Goal: Task Accomplishment & Management: Use online tool/utility

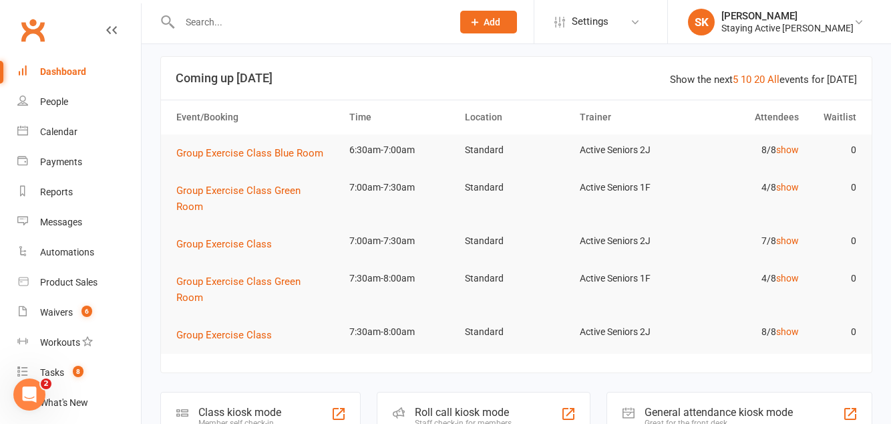
click at [548, 391] on div "Roll call kiosk mode Staff check-in for members" at bounding box center [484, 414] width 214 height 46
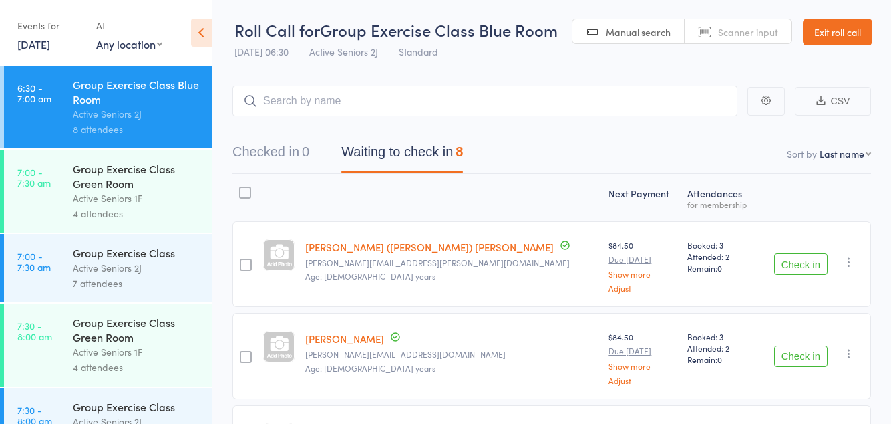
click at [794, 263] on button "Check in" at bounding box center [800, 263] width 53 height 21
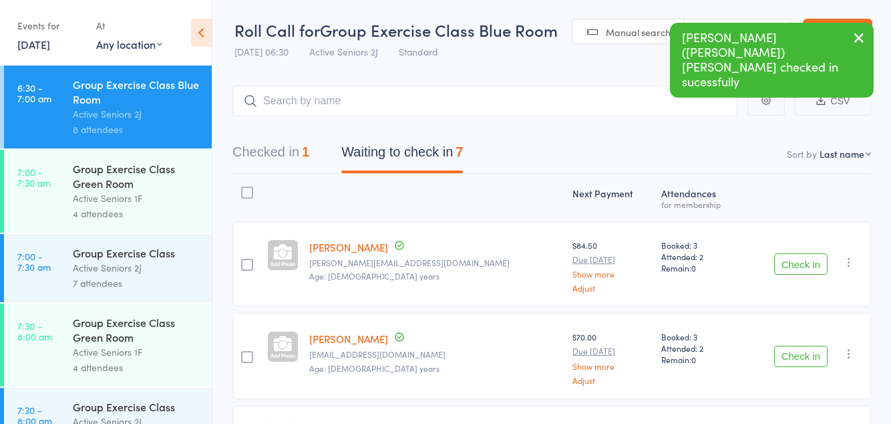
click at [786, 265] on button "Check in" at bounding box center [800, 263] width 53 height 21
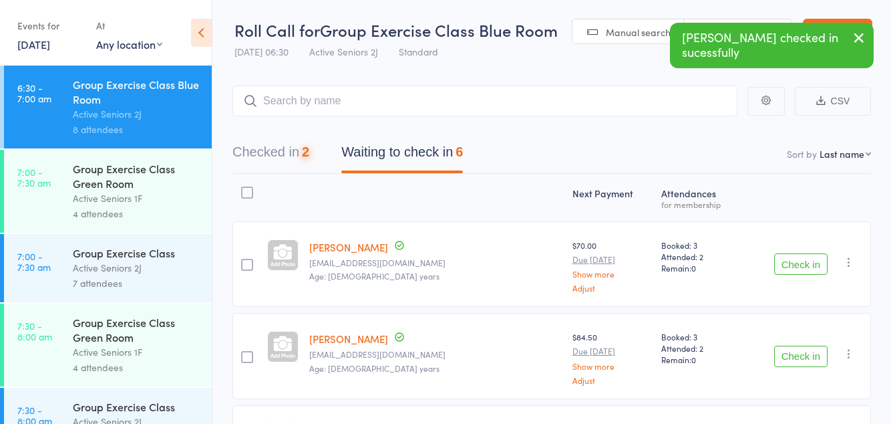
click at [788, 267] on button "Check in" at bounding box center [800, 263] width 53 height 21
click at [790, 283] on div "Check in Check in Send message Add Note Add Task Add Flag Remove Mark absent" at bounding box center [808, 264] width 128 height 86
click at [794, 268] on button "Check in" at bounding box center [800, 263] width 53 height 21
click at [783, 269] on button "Check in" at bounding box center [800, 263] width 53 height 21
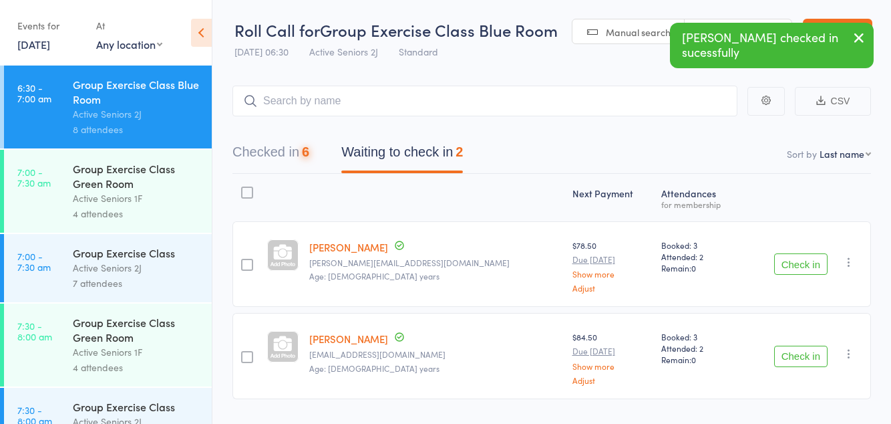
click at [784, 268] on button "Check in" at bounding box center [800, 263] width 53 height 21
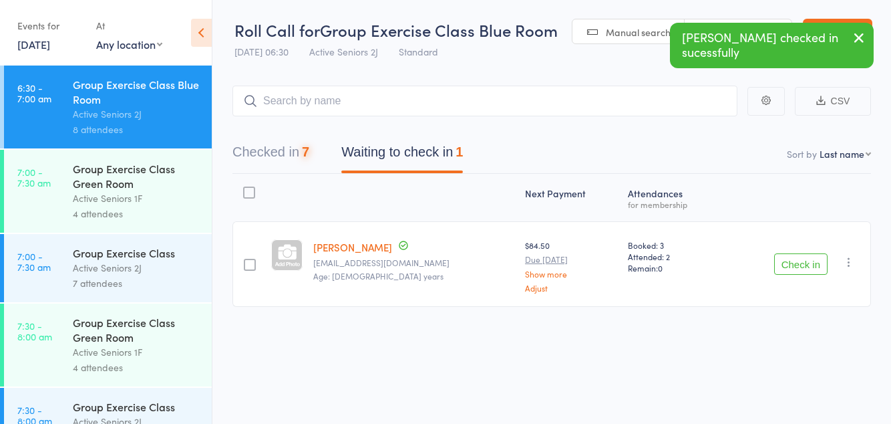
click at [787, 267] on button "Check in" at bounding box center [800, 263] width 53 height 21
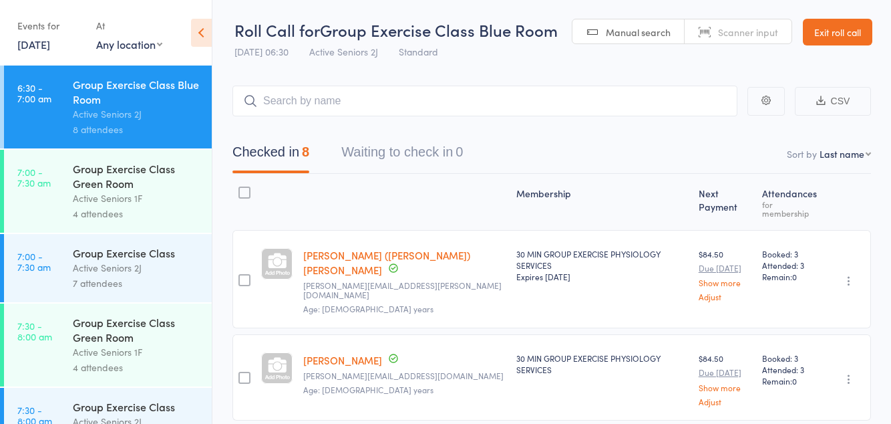
click at [39, 204] on link "7:00 - 7:30 am Group Exercise Class Green Room Active Seniors 1F 4 attendees" at bounding box center [108, 191] width 208 height 83
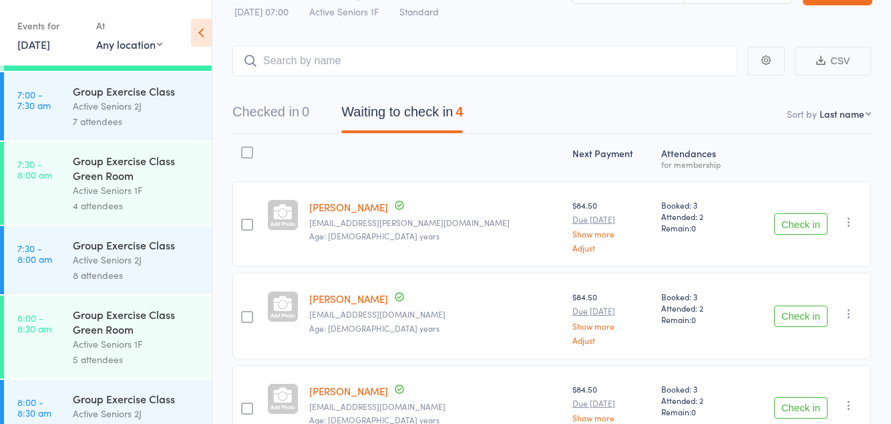
scroll to position [163, 0]
click at [24, 109] on time "7:00 - 7:30 am" at bounding box center [33, 98] width 33 height 21
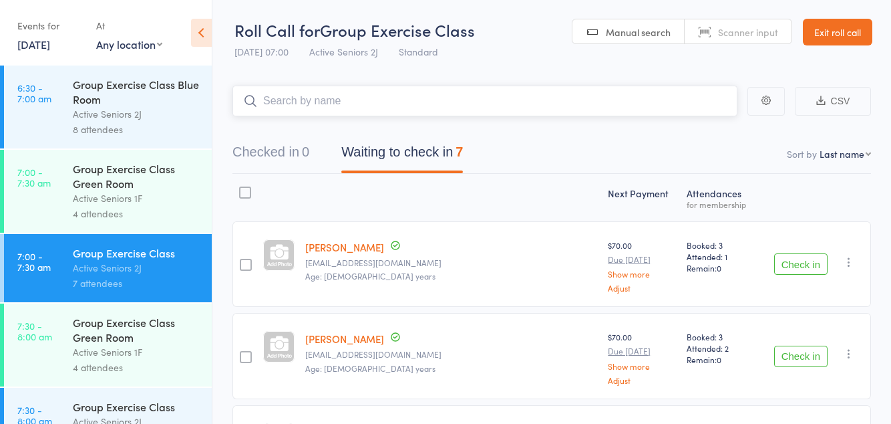
click at [519, 138] on nav "Checked in 0 Waiting to check in 7" at bounding box center [551, 155] width 671 height 35
click at [514, 56] on header "Roll Call for Group Exercise Class 15 Aug 07:00 Active Seniors 2J Standard Manu…" at bounding box center [551, 32] width 679 height 65
click at [798, 268] on button "Check in" at bounding box center [800, 263] width 53 height 21
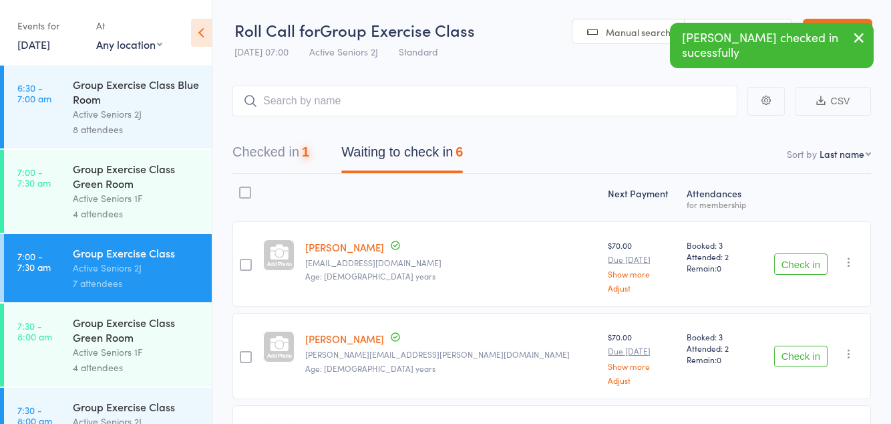
click at [808, 261] on button "Check in" at bounding box center [800, 263] width 53 height 21
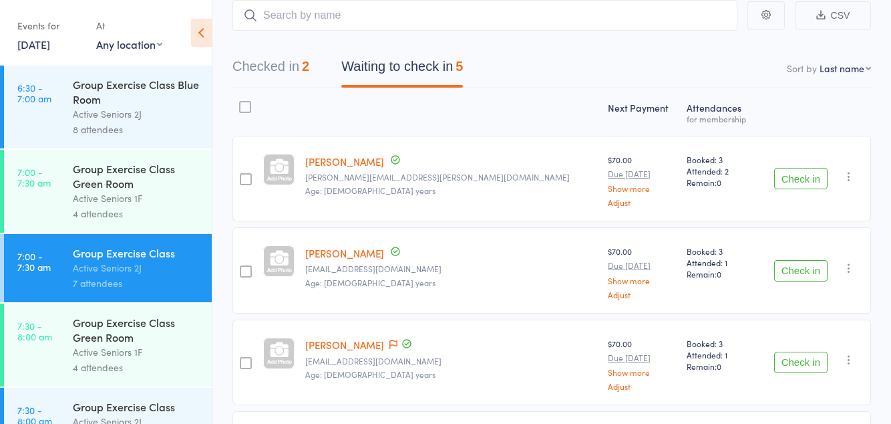
scroll to position [87, 0]
click at [795, 171] on button "Check in" at bounding box center [800, 176] width 53 height 21
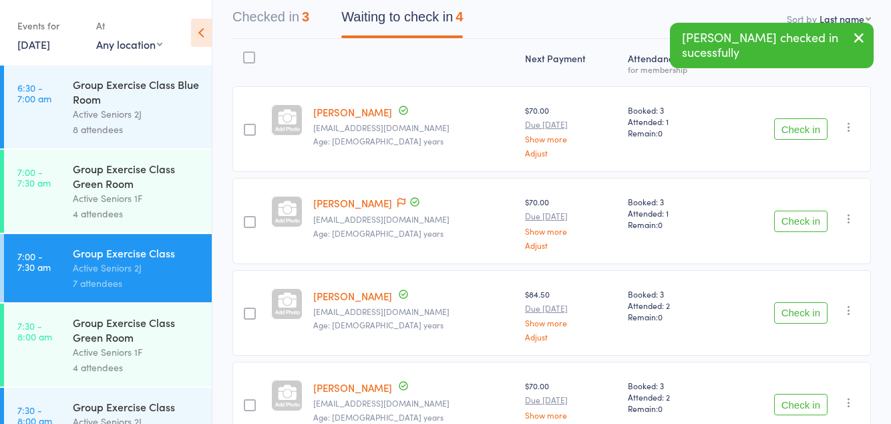
scroll to position [152, 0]
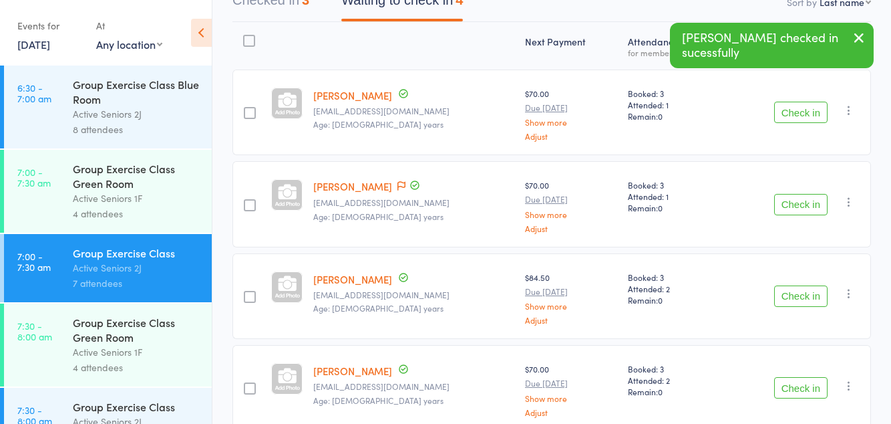
click at [798, 383] on button "Check in" at bounding box center [800, 387] width 53 height 21
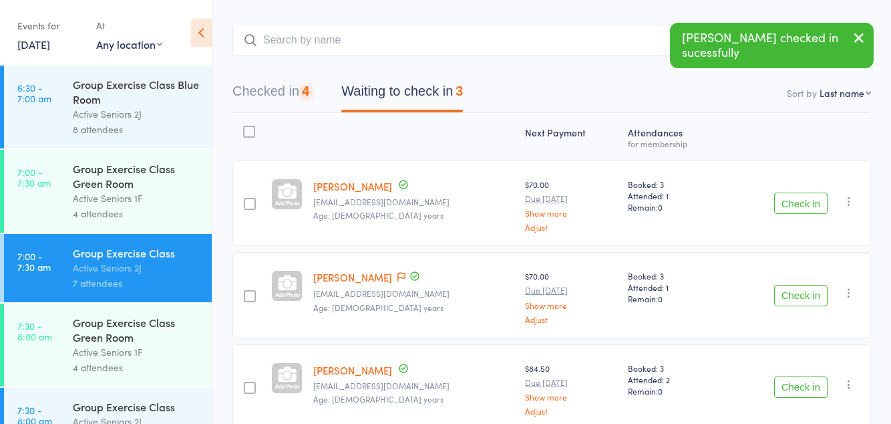
click at [802, 386] on button "Check in" at bounding box center [800, 386] width 53 height 21
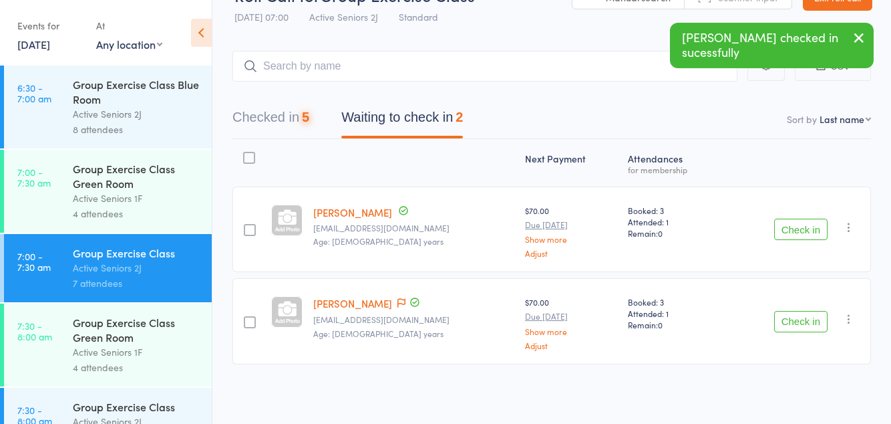
scroll to position [0, 0]
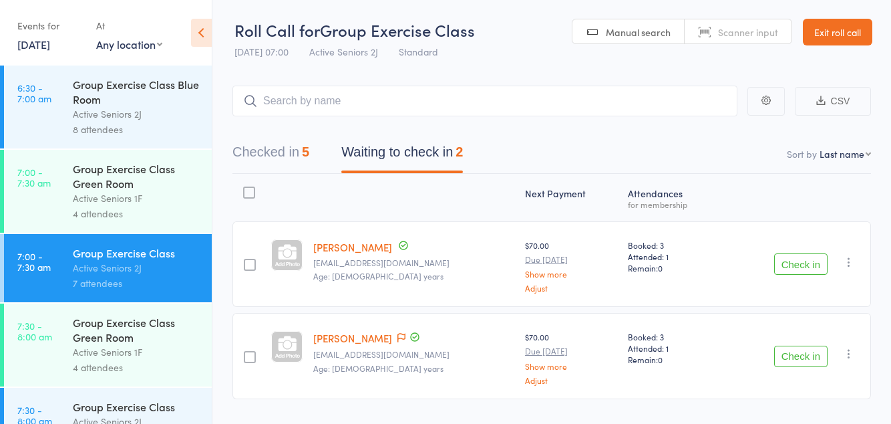
click at [799, 266] on button "Check in" at bounding box center [800, 263] width 53 height 21
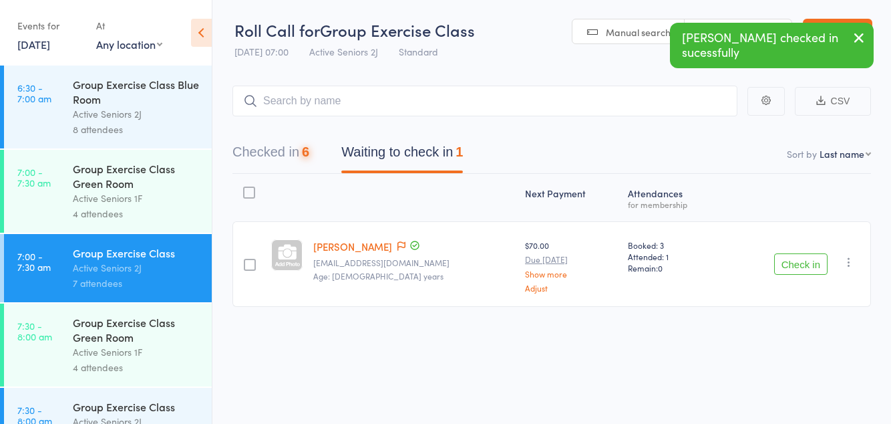
click at [790, 266] on button "Check in" at bounding box center [800, 263] width 53 height 21
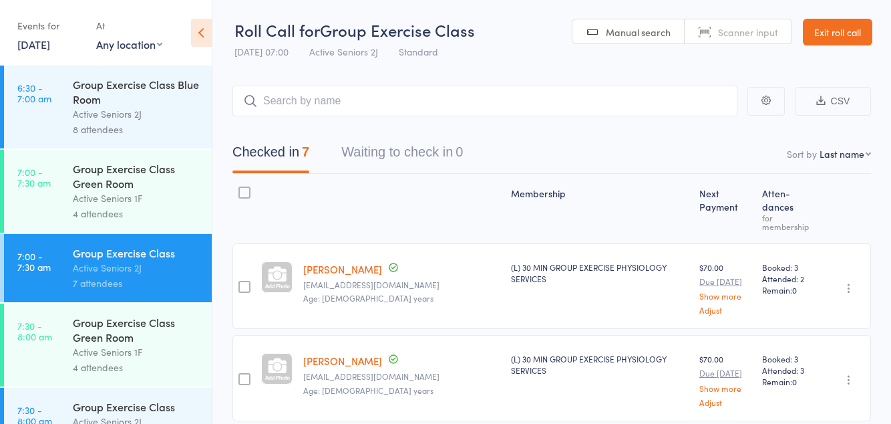
click at [130, 176] on div "Group Exercise Class Green Room" at bounding box center [137, 175] width 128 height 29
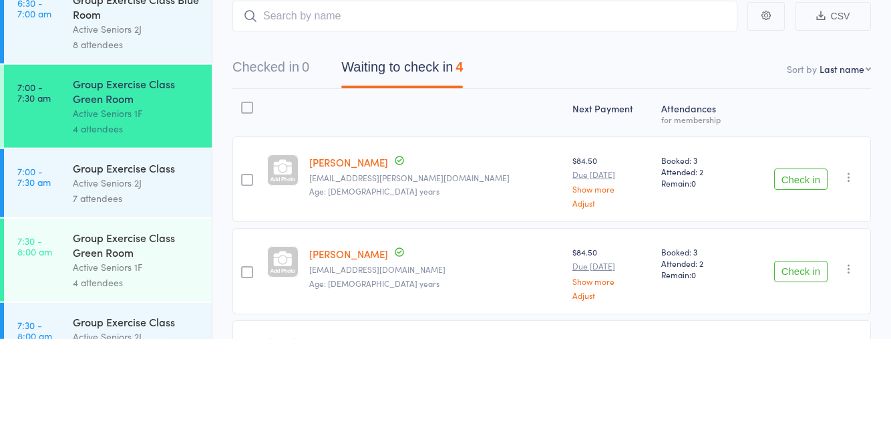
click at [798, 259] on button "Check in" at bounding box center [800, 263] width 53 height 21
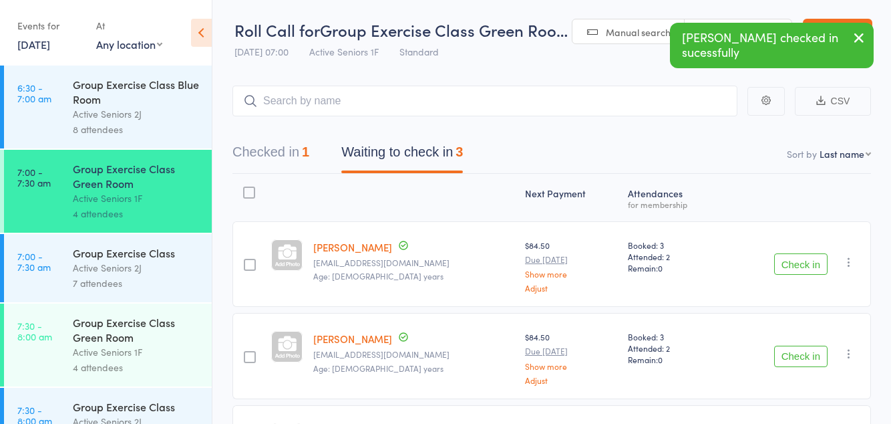
click at [792, 263] on button "Check in" at bounding box center [800, 263] width 53 height 21
click at [802, 261] on button "Check in" at bounding box center [800, 263] width 53 height 21
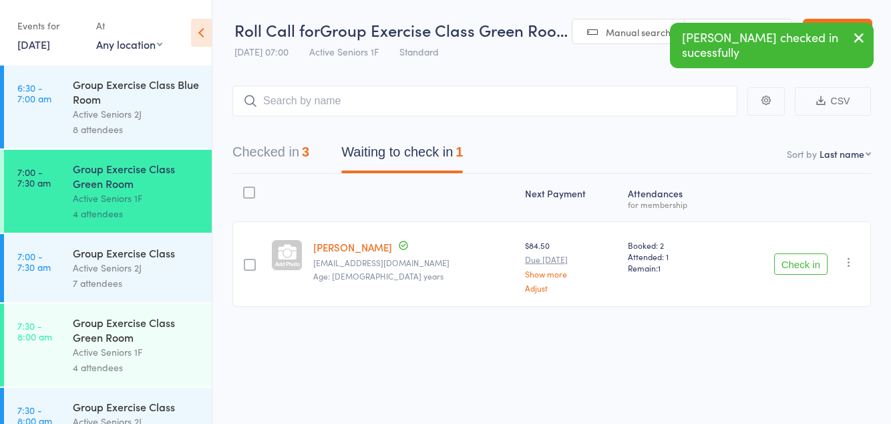
click at [796, 264] on button "Check in" at bounding box center [800, 263] width 53 height 21
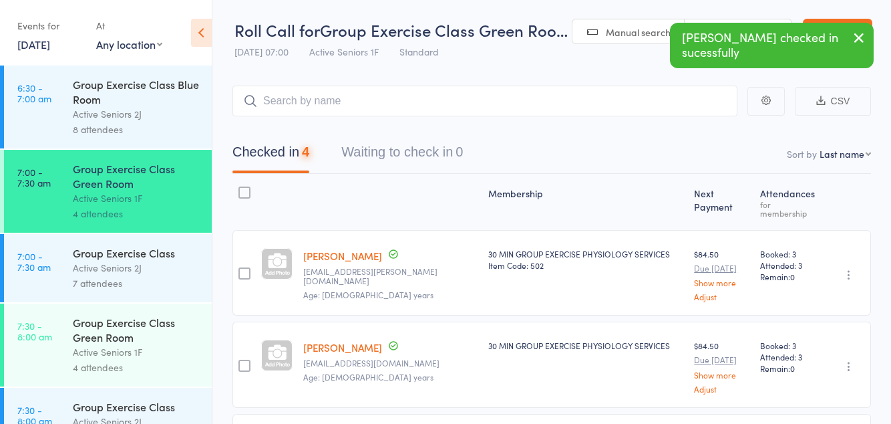
click at [138, 341] on div "Group Exercise Class Green Room" at bounding box center [137, 329] width 128 height 29
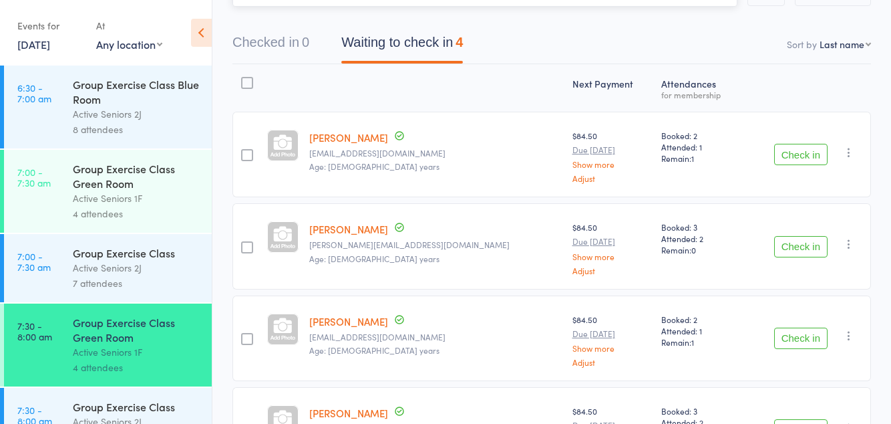
scroll to position [110, 0]
click at [795, 335] on button "Check in" at bounding box center [800, 337] width 53 height 21
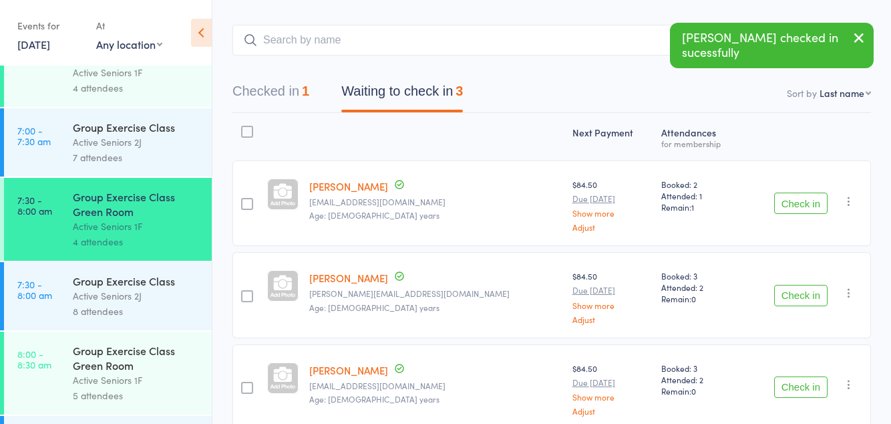
scroll to position [128, 0]
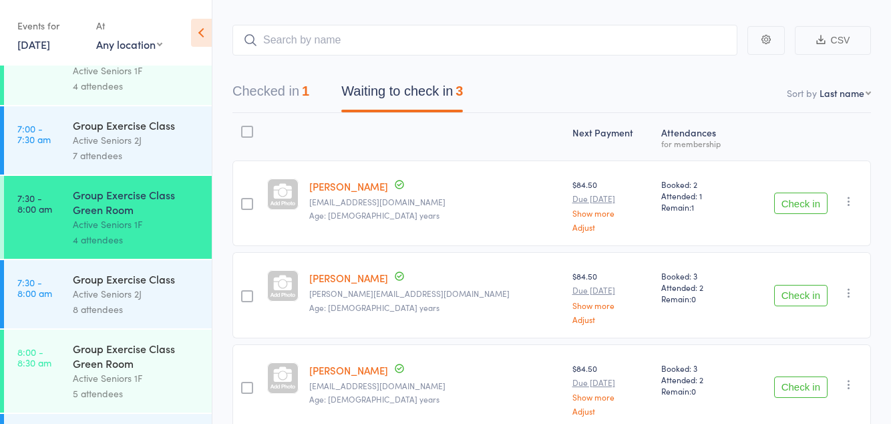
click at [131, 174] on div "Group Exercise Class Active Seniors 2J 7 attendees" at bounding box center [142, 140] width 139 height 68
click at [103, 286] on div "Group Exercise Class" at bounding box center [137, 278] width 128 height 15
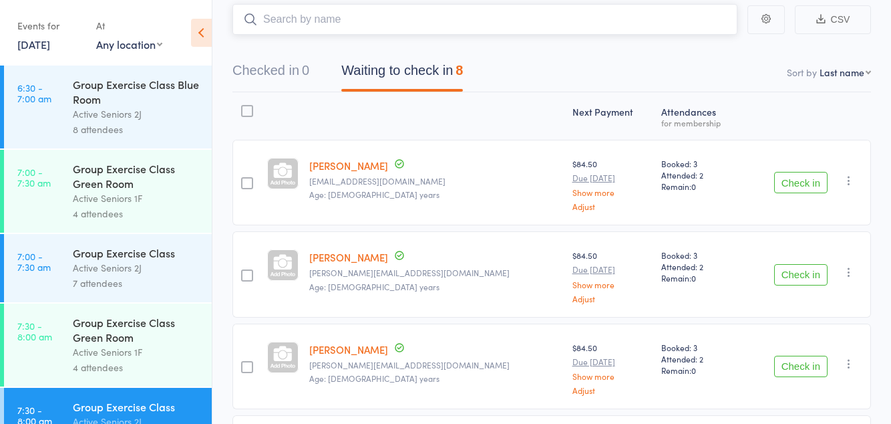
scroll to position [82, 0]
click at [805, 271] on button "Check in" at bounding box center [800, 273] width 53 height 21
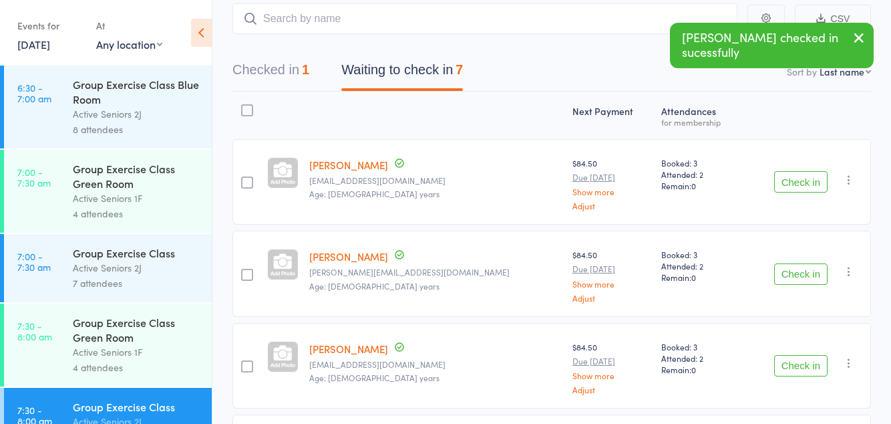
click at [802, 269] on button "Check in" at bounding box center [800, 273] width 53 height 21
click at [794, 268] on button "Check in" at bounding box center [800, 273] width 53 height 21
click at [788, 270] on button "Check in" at bounding box center [800, 273] width 53 height 21
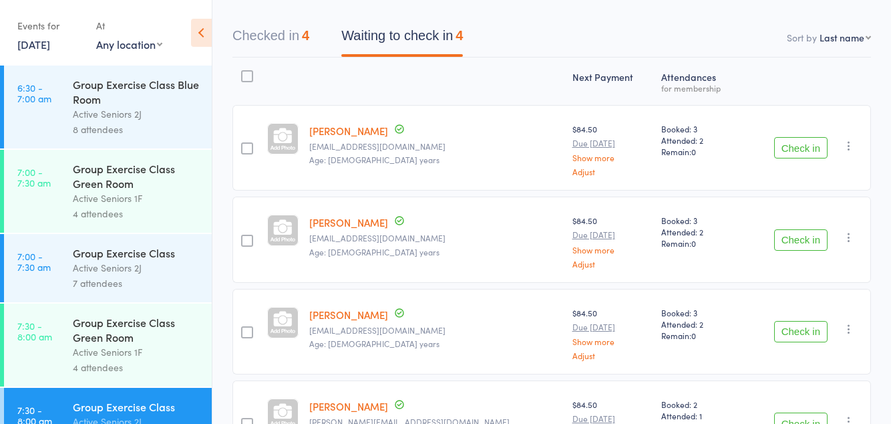
scroll to position [115, 0]
click at [286, 35] on button "Checked in 4" at bounding box center [270, 40] width 77 height 35
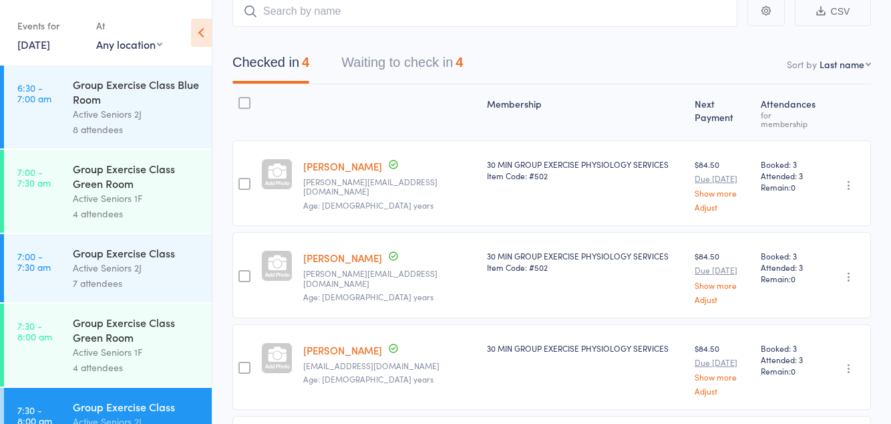
scroll to position [87, 0]
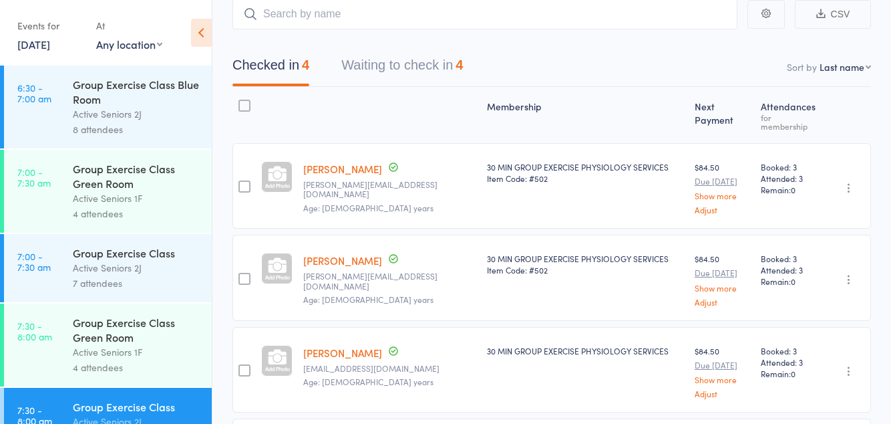
click at [442, 59] on button "Waiting to check in 4" at bounding box center [402, 68] width 122 height 35
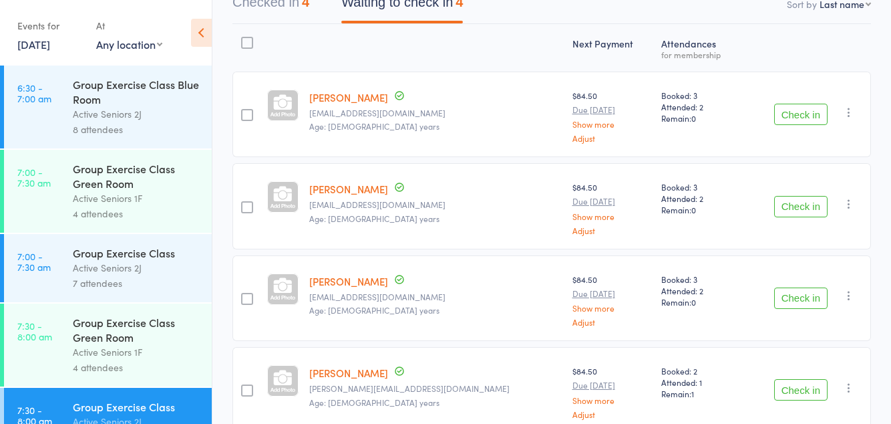
scroll to position [148, 0]
click at [295, 9] on button "Checked in 4" at bounding box center [270, 6] width 77 height 35
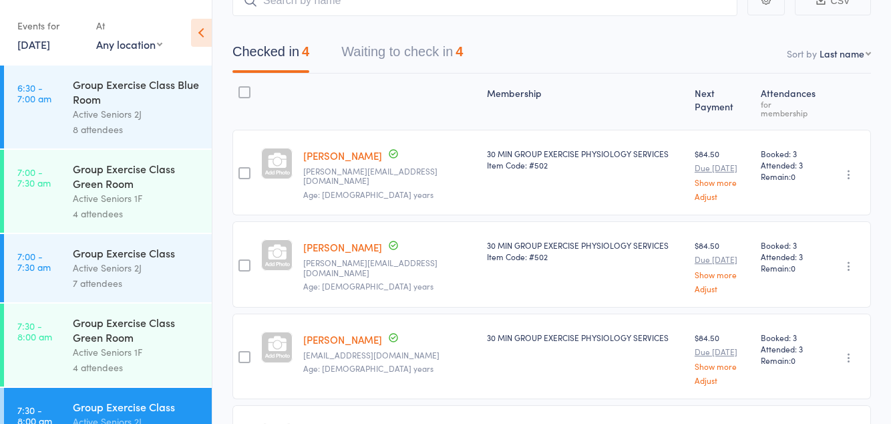
scroll to position [99, 0]
click at [440, 56] on button "Waiting to check in 4" at bounding box center [402, 56] width 122 height 35
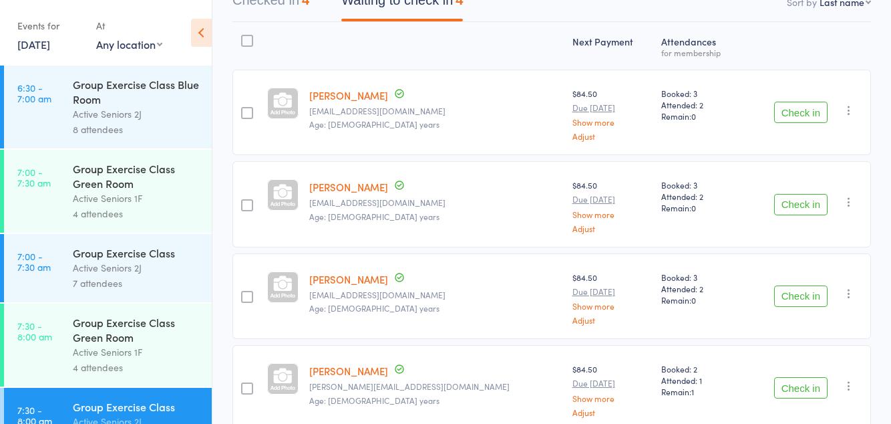
scroll to position [124, 0]
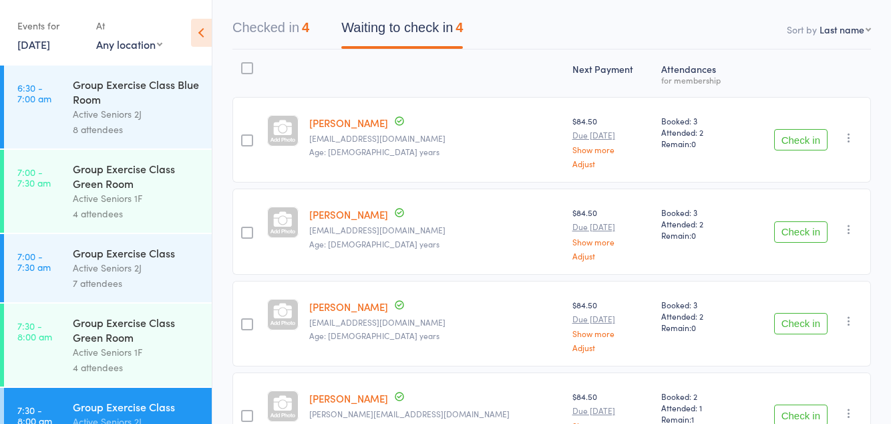
click at [799, 142] on button "Check in" at bounding box center [800, 139] width 53 height 21
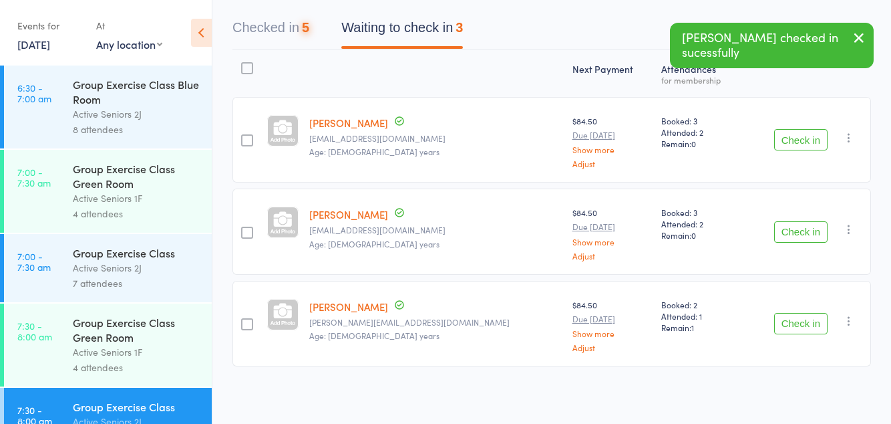
scroll to position [61, 0]
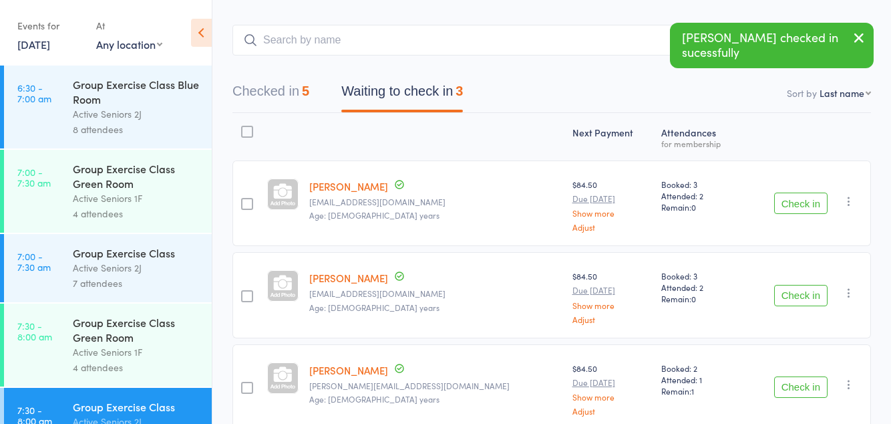
click at [802, 206] on button "Check in" at bounding box center [800, 202] width 53 height 21
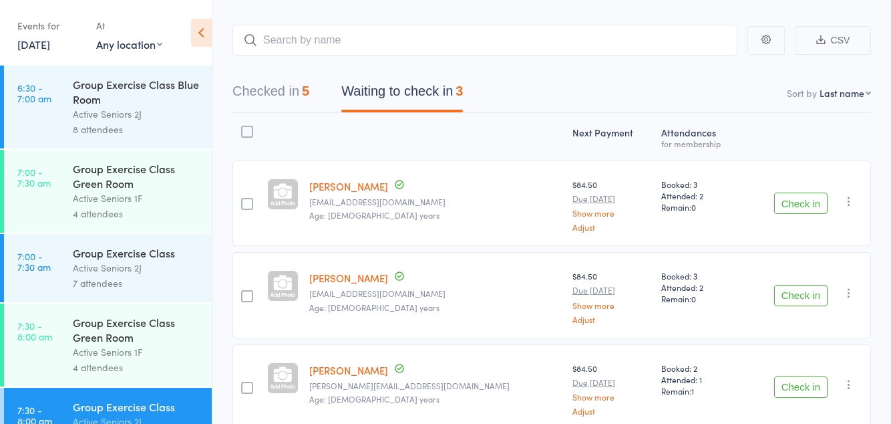
scroll to position [0, 0]
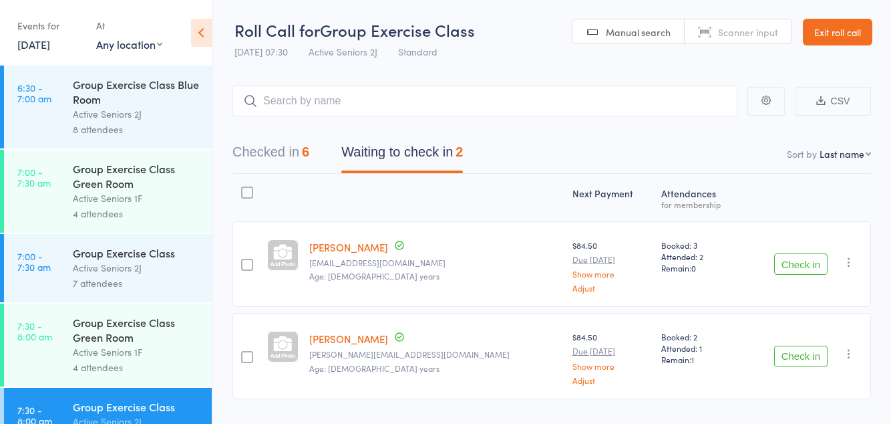
click at [854, 265] on icon "button" at bounding box center [848, 261] width 13 height 13
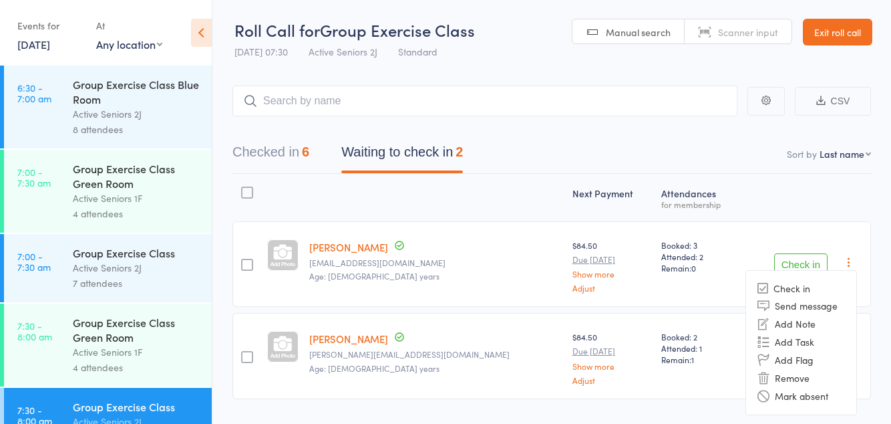
click at [763, 204] on div "Next Payment Atten­dances for membership Rosemary Smith roguesmith@bigpond.com …" at bounding box center [551, 289] width 639 height 231
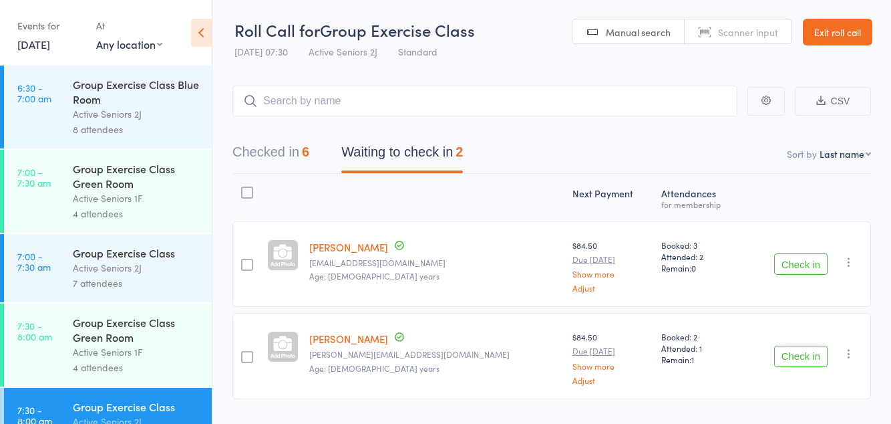
click at [790, 358] on button "Check in" at bounding box center [800, 355] width 53 height 21
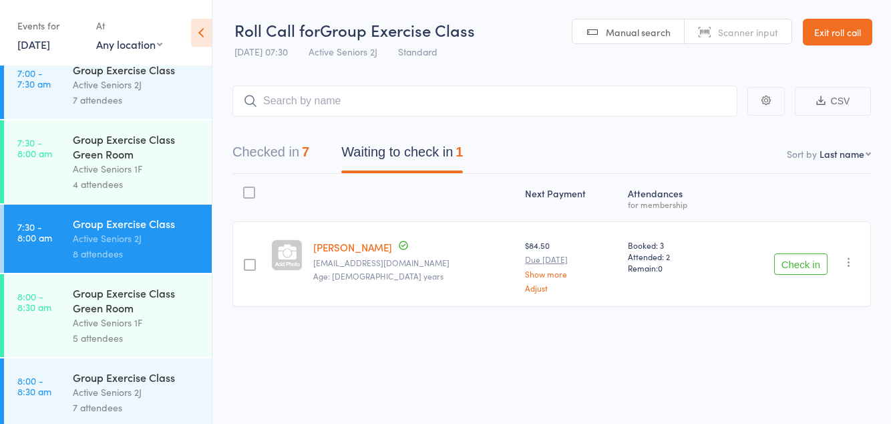
scroll to position [187, 0]
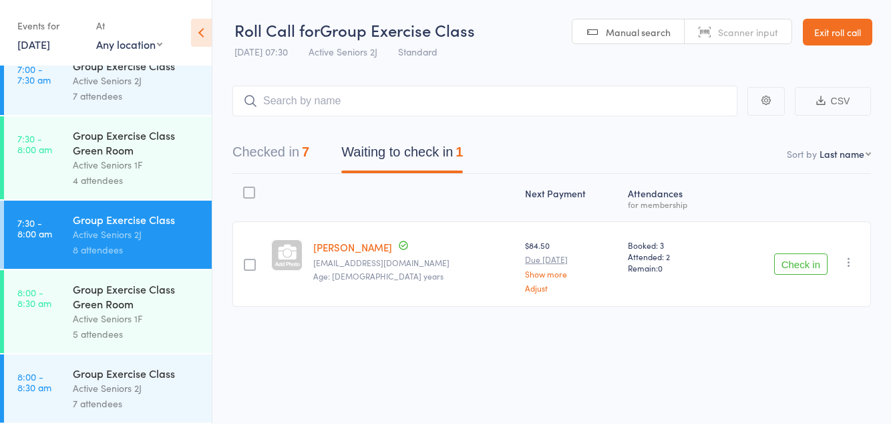
click at [113, 326] on div "Active Seniors 1F" at bounding box center [137, 318] width 128 height 15
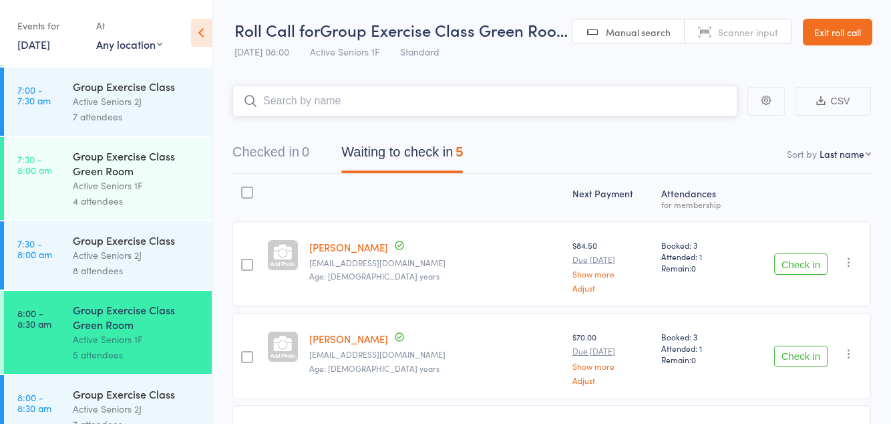
scroll to position [178, 0]
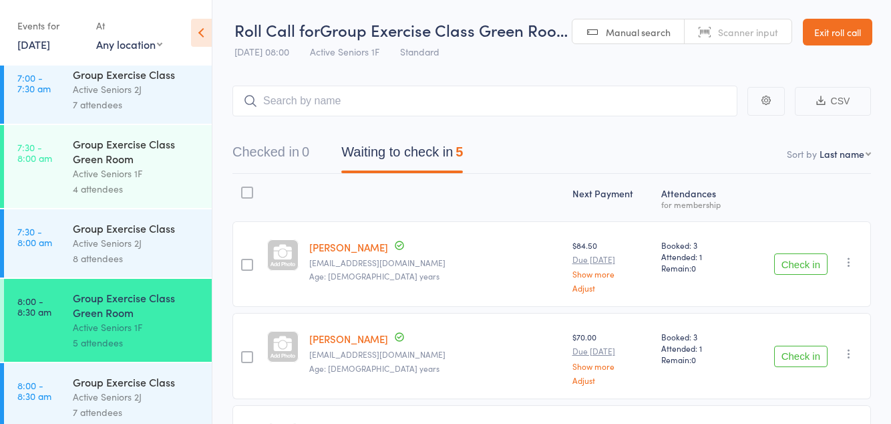
click at [114, 165] on div "Group Exercise Class Green Room" at bounding box center [137, 150] width 128 height 29
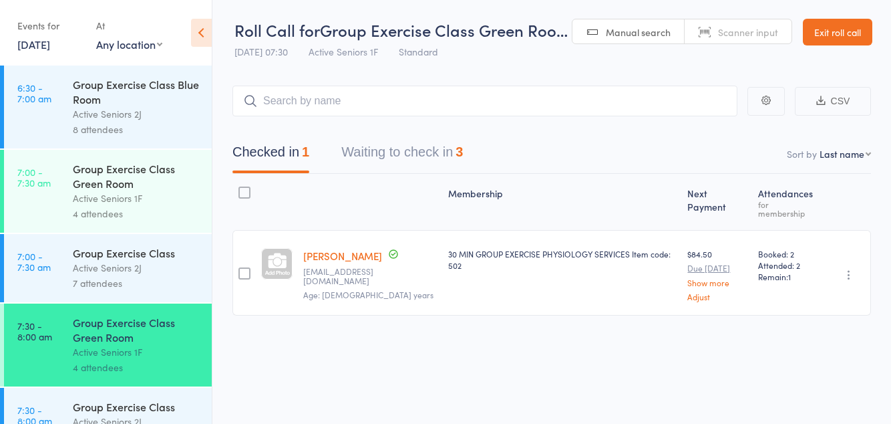
click at [416, 172] on button "Waiting to check in 3" at bounding box center [402, 155] width 122 height 35
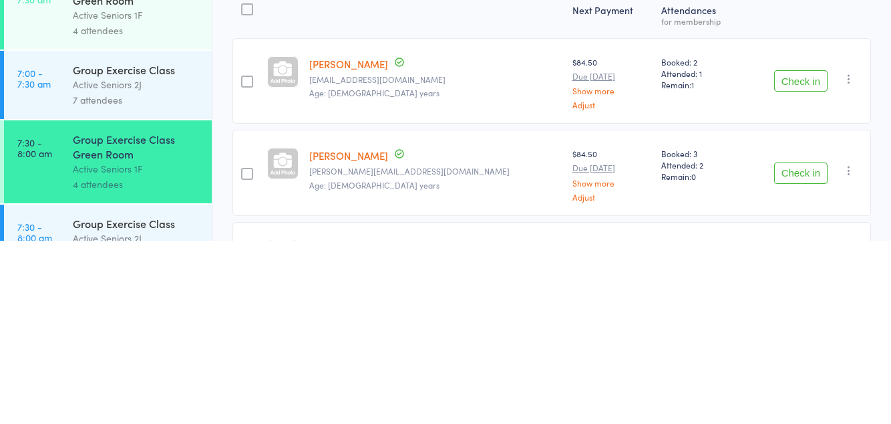
click at [799, 357] on button "Check in" at bounding box center [800, 355] width 53 height 21
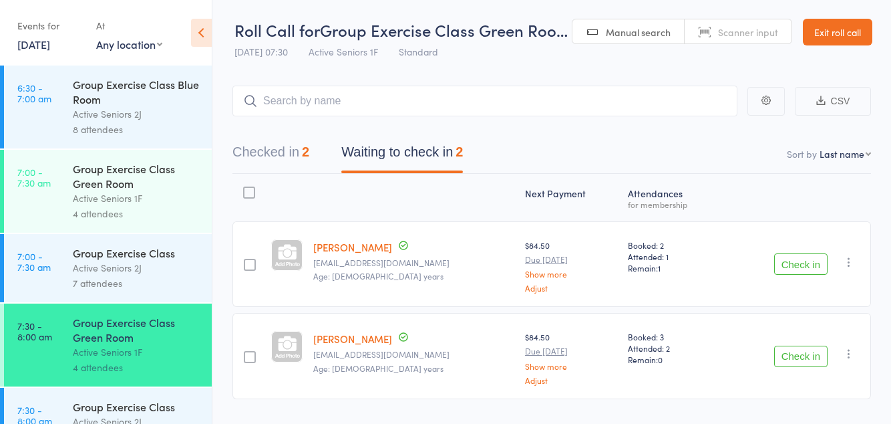
click at [800, 352] on button "Check in" at bounding box center [800, 355] width 53 height 21
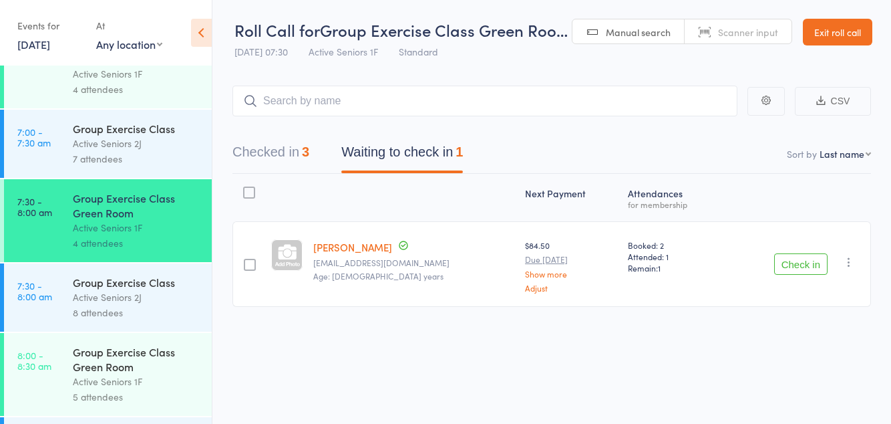
scroll to position [125, 0]
click at [102, 373] on div "Group Exercise Class Green Room" at bounding box center [137, 357] width 128 height 29
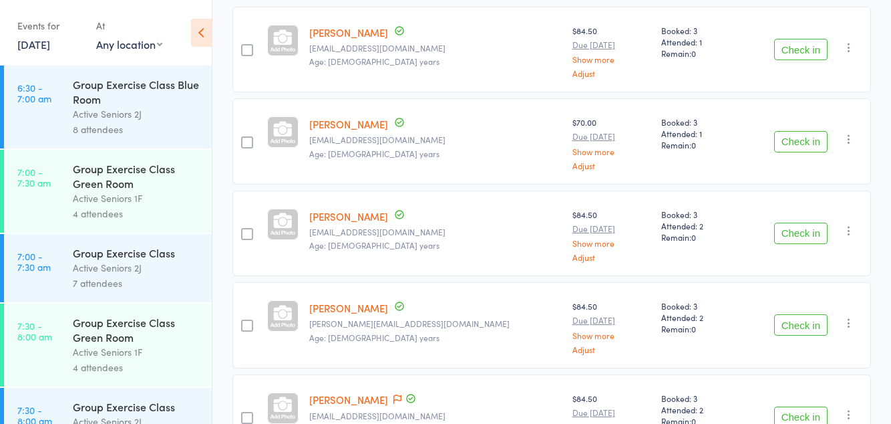
scroll to position [216, 0]
click at [799, 315] on button "Check in" at bounding box center [800, 323] width 53 height 21
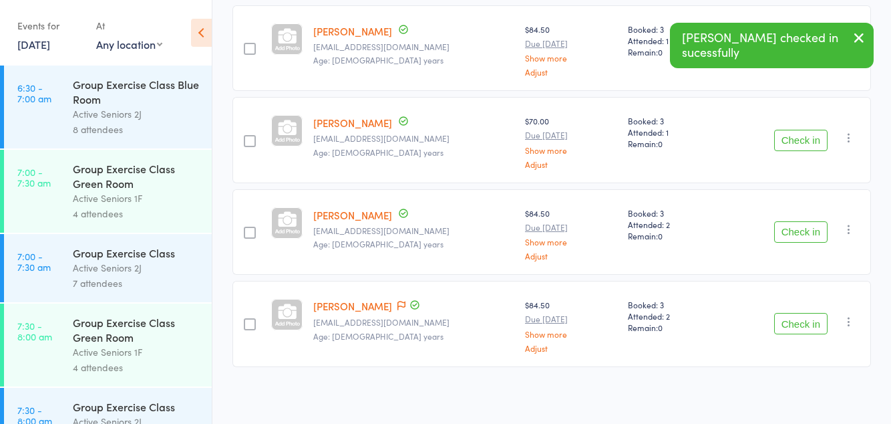
scroll to position [152, 0]
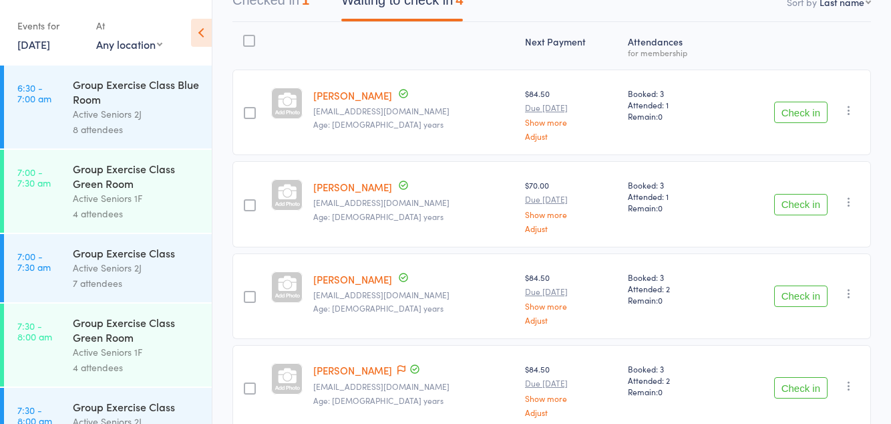
click at [791, 381] on button "Check in" at bounding box center [800, 387] width 53 height 21
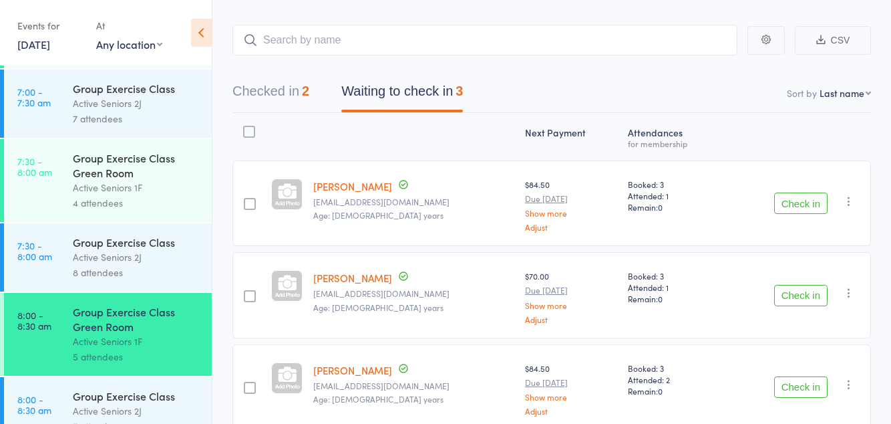
scroll to position [165, 0]
click at [295, 90] on button "Checked in 2" at bounding box center [270, 94] width 77 height 35
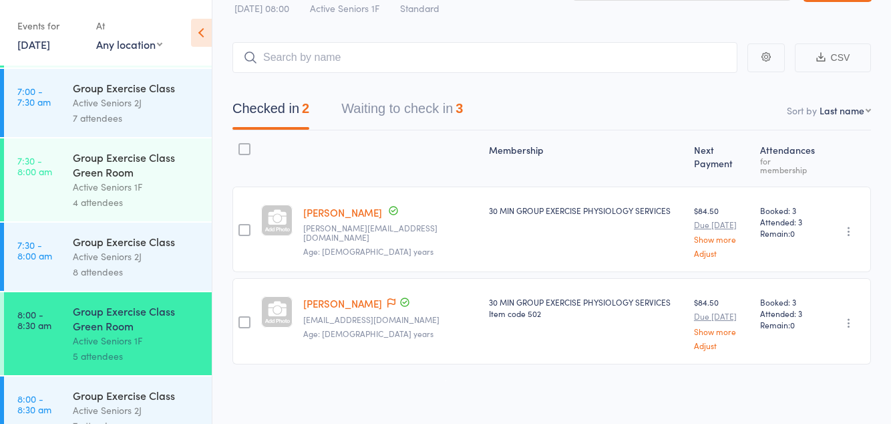
scroll to position [0, 0]
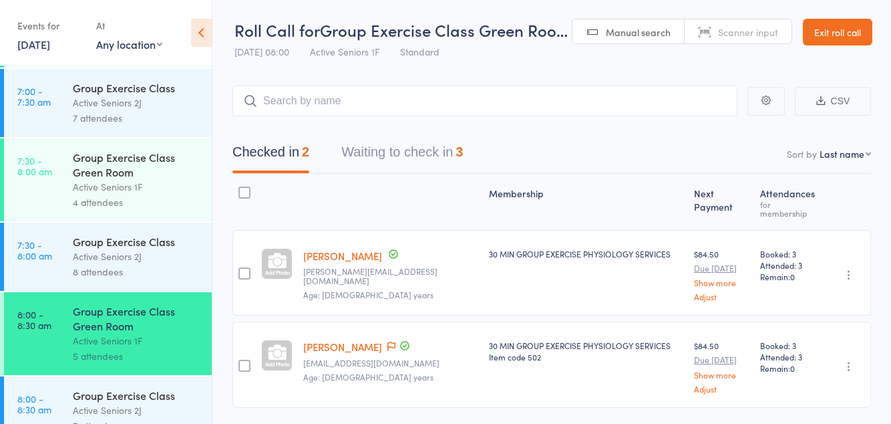
click at [410, 152] on button "Waiting to check in 3" at bounding box center [402, 155] width 122 height 35
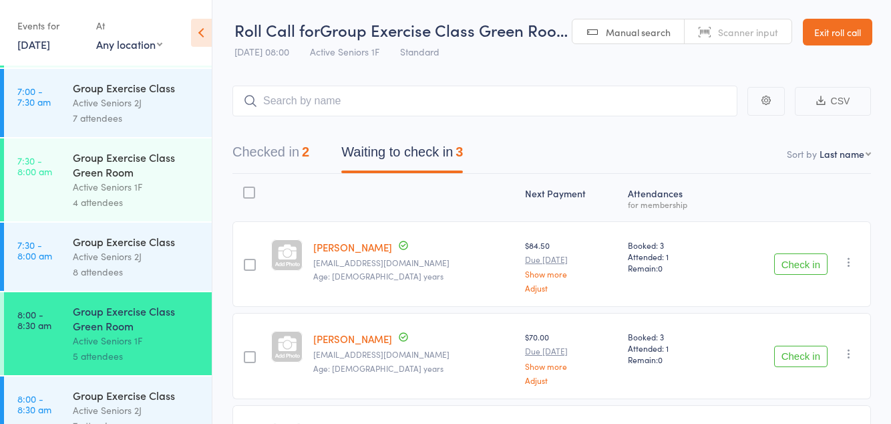
click at [122, 418] on div "Active Seniors 2J" at bounding box center [137, 409] width 128 height 15
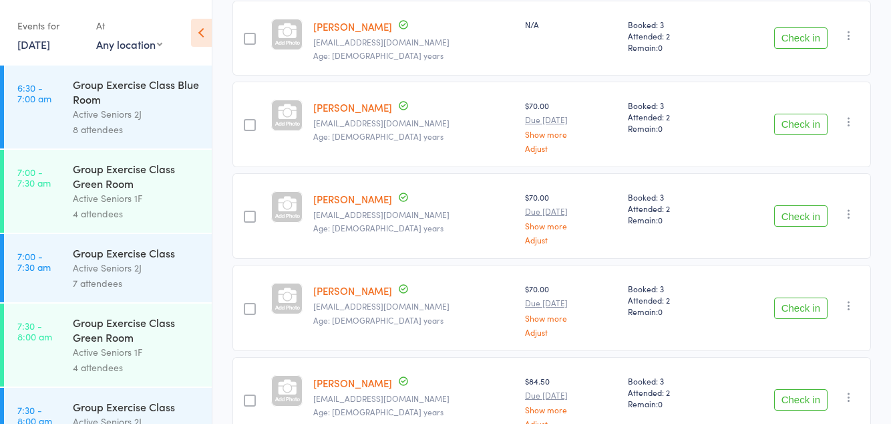
scroll to position [403, 0]
click at [801, 120] on button "Check in" at bounding box center [800, 125] width 53 height 21
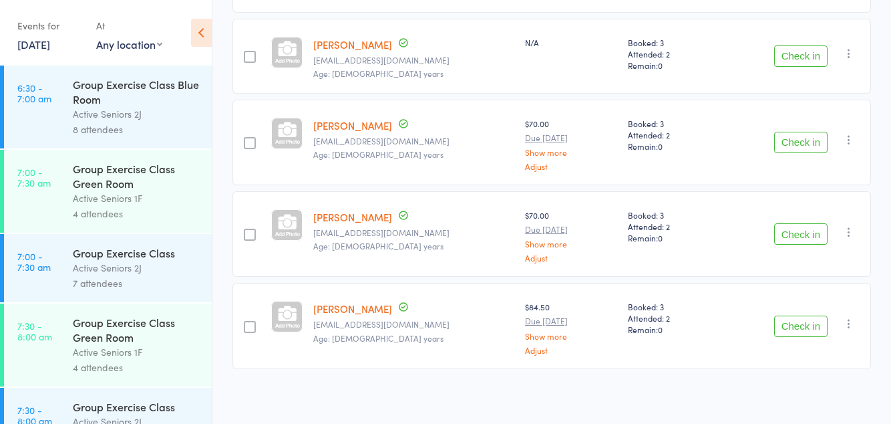
click at [125, 332] on div "Group Exercise Class Green Room" at bounding box center [137, 329] width 128 height 29
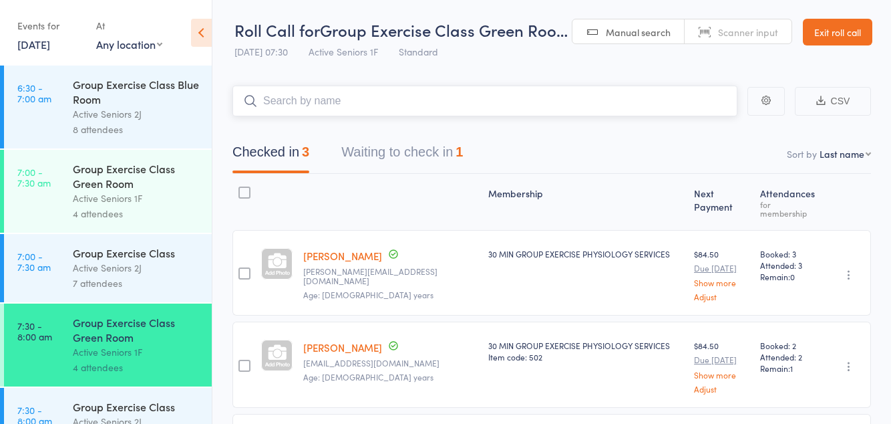
click at [438, 157] on button "Waiting to check in 1" at bounding box center [402, 155] width 122 height 35
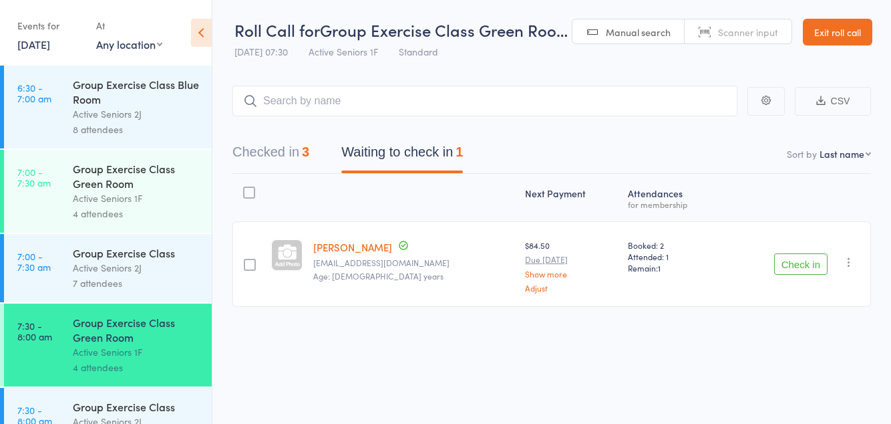
click at [850, 261] on icon "button" at bounding box center [848, 261] width 13 height 13
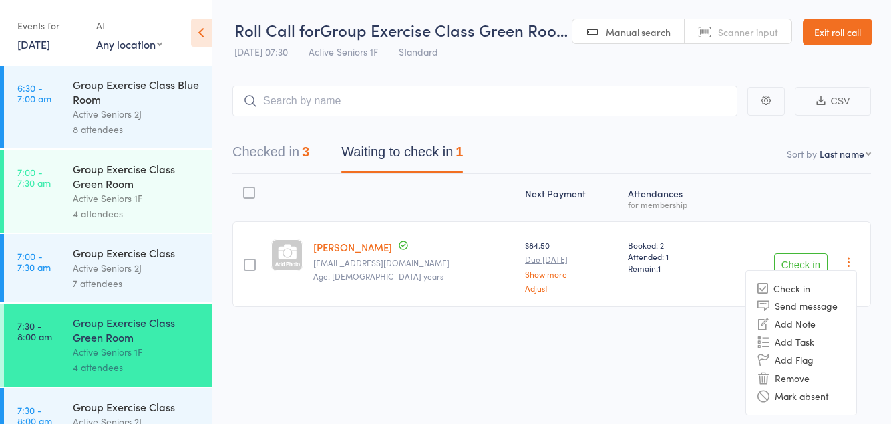
click at [810, 395] on li "Mark absent" at bounding box center [801, 396] width 110 height 18
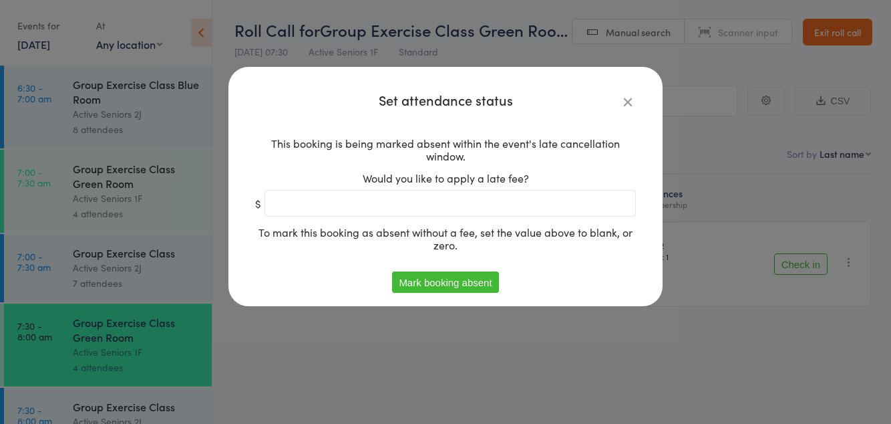
click at [469, 291] on button "Mark booking absent" at bounding box center [445, 281] width 106 height 21
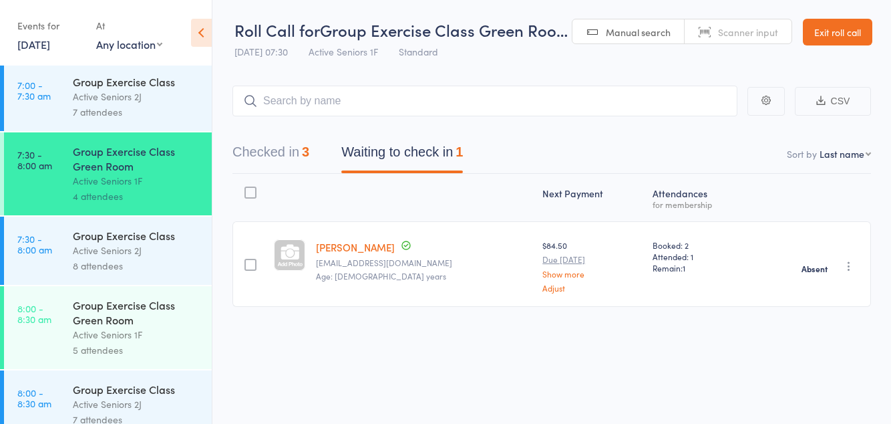
scroll to position [171, 0]
click at [112, 327] on div "Group Exercise Class Green Room" at bounding box center [137, 311] width 128 height 29
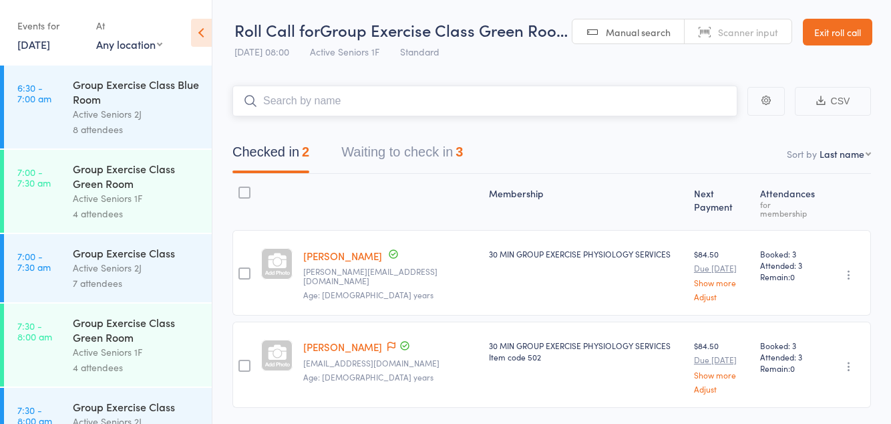
click at [449, 147] on button "Waiting to check in 3" at bounding box center [402, 155] width 122 height 35
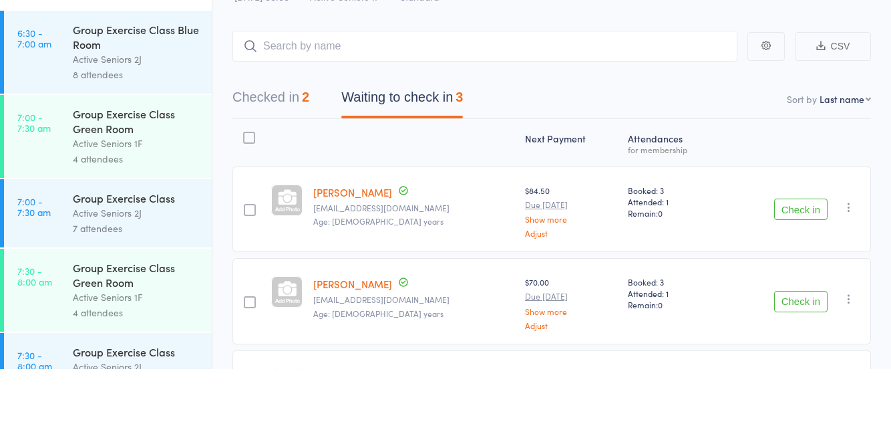
click at [802, 267] on button "Check in" at bounding box center [800, 263] width 53 height 21
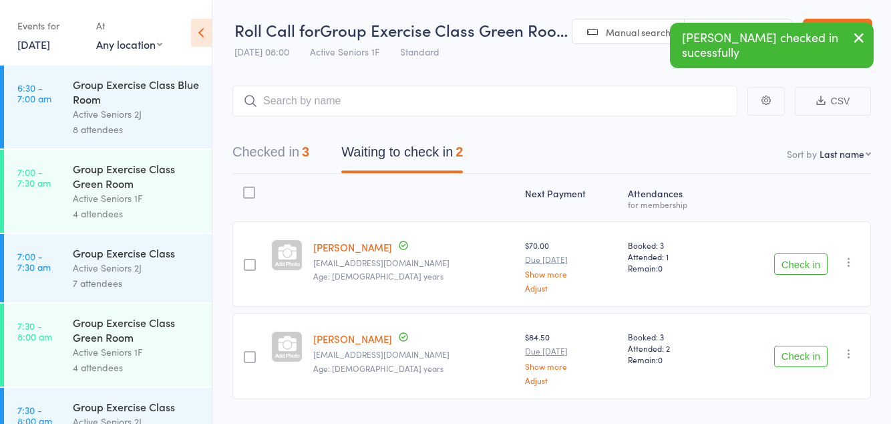
click at [801, 259] on button "Check in" at bounding box center [800, 263] width 53 height 21
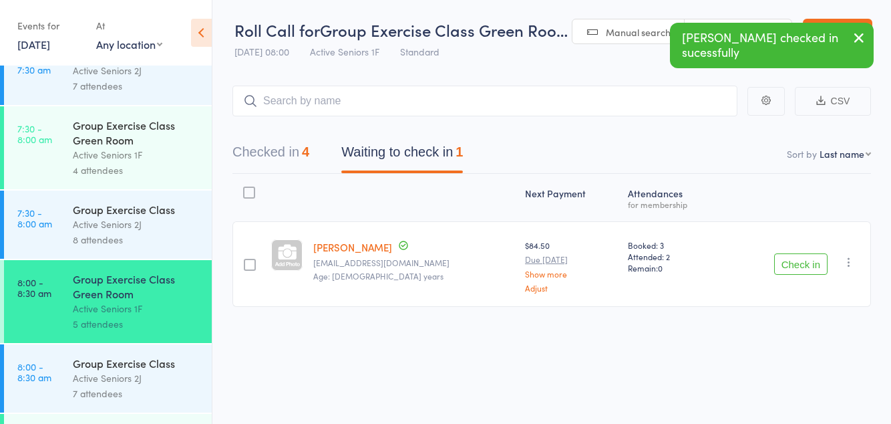
scroll to position [203, 0]
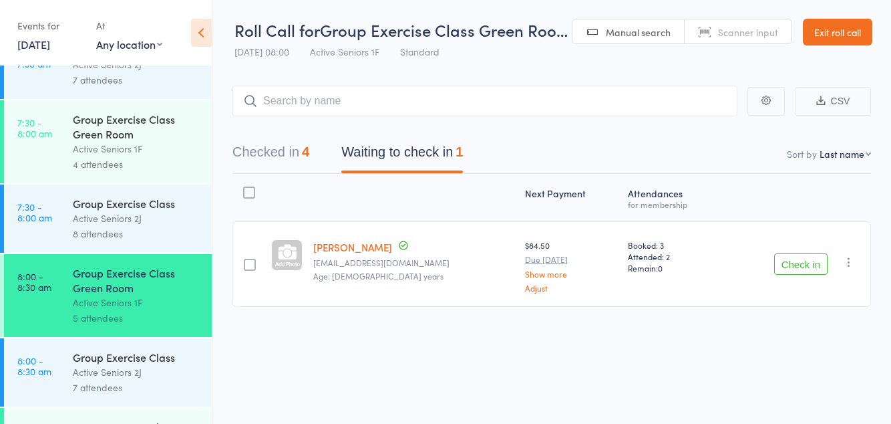
click at [802, 264] on button "Check in" at bounding box center [800, 263] width 53 height 21
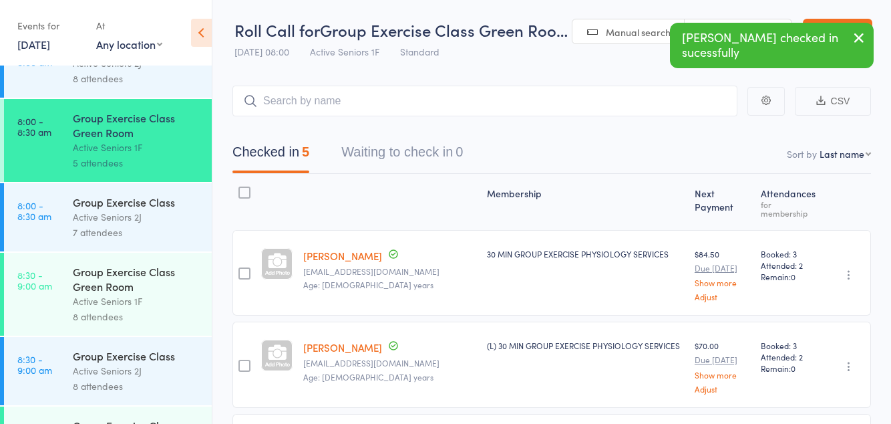
scroll to position [365, 0]
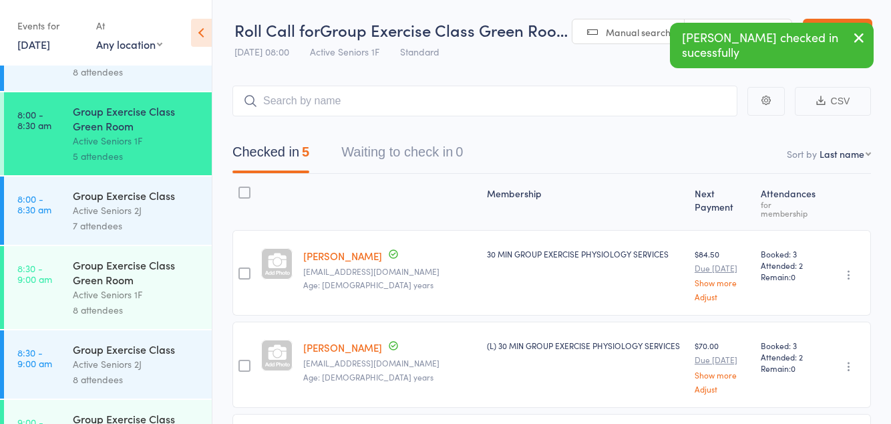
click at [128, 302] on div "Active Seniors 1F" at bounding box center [137, 294] width 128 height 15
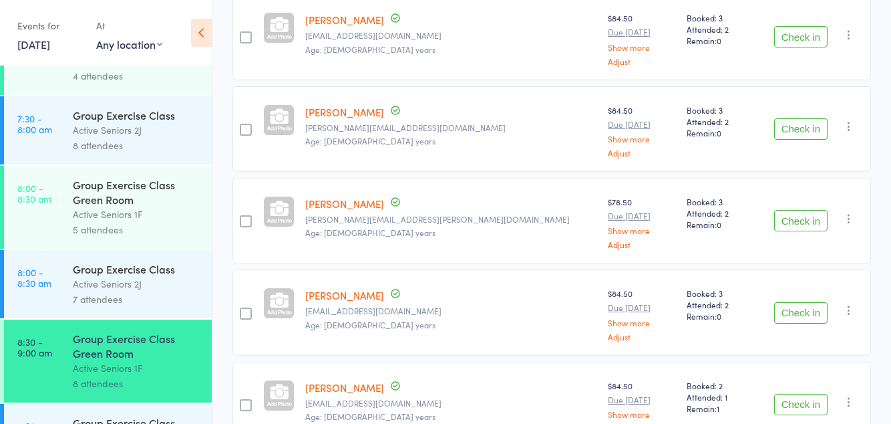
scroll to position [515, 0]
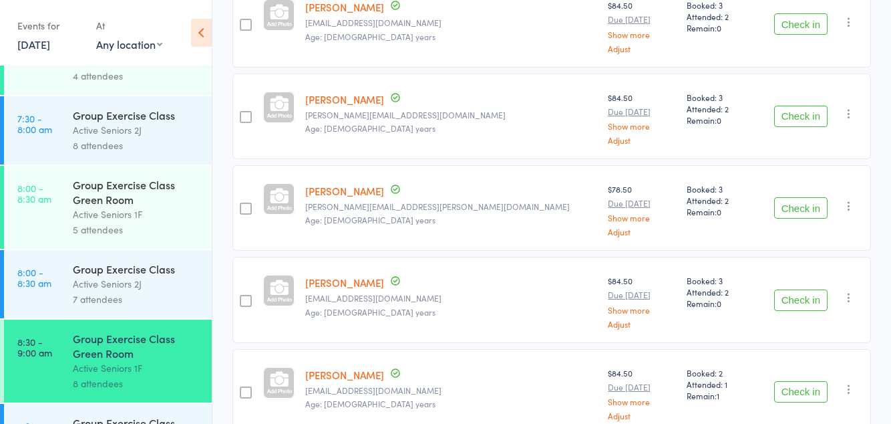
click at [795, 381] on button "Check in" at bounding box center [800, 391] width 53 height 21
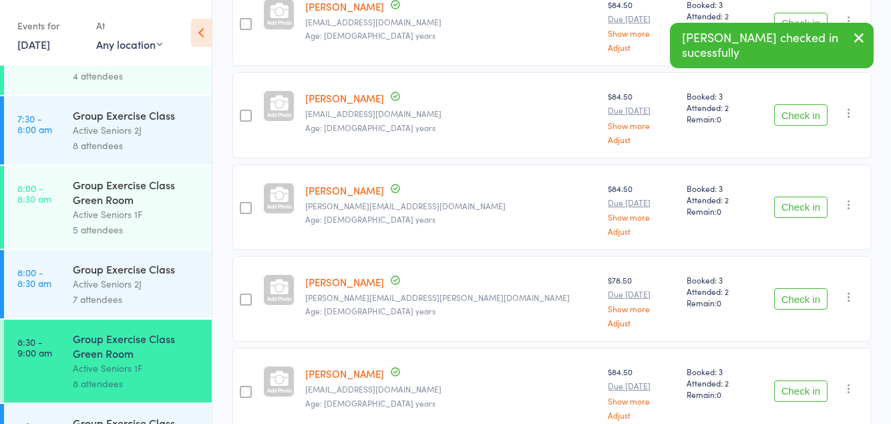
click at [795, 381] on button "Check in" at bounding box center [800, 390] width 53 height 21
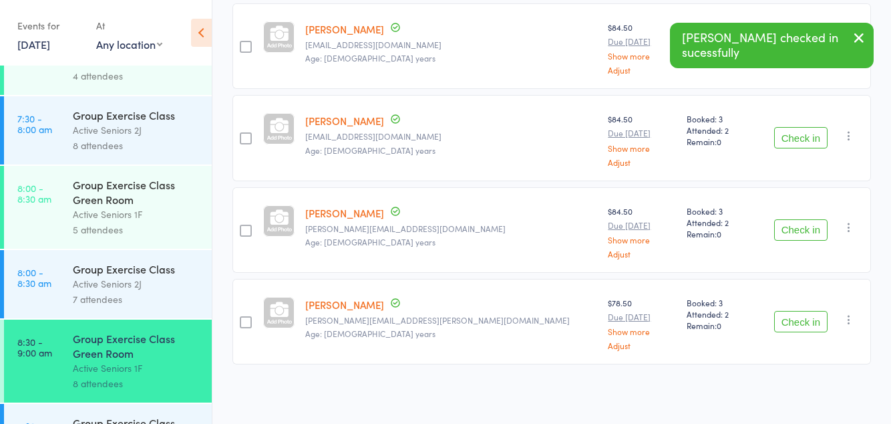
scroll to position [333, 0]
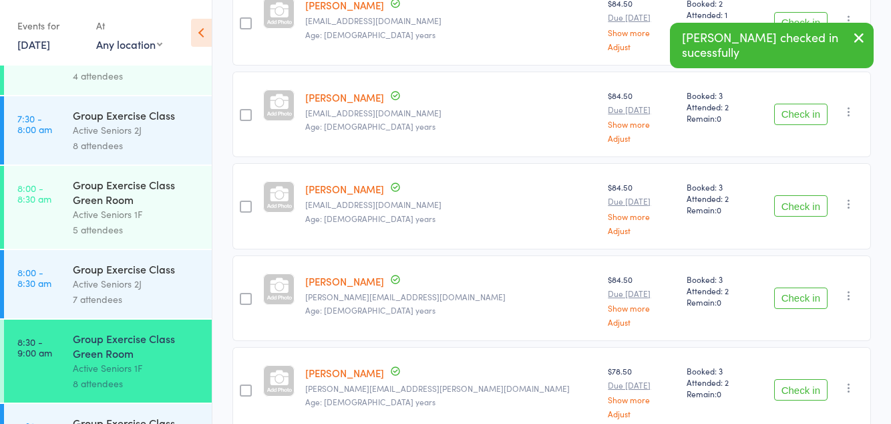
click at [790, 379] on button "Check in" at bounding box center [800, 389] width 53 height 21
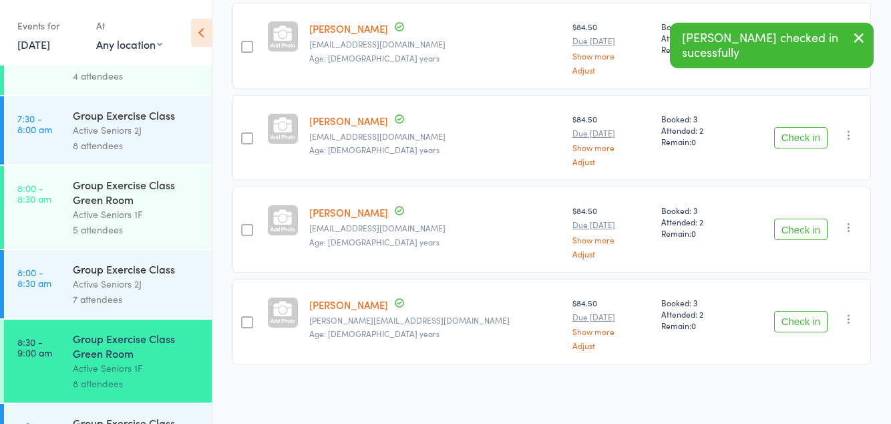
scroll to position [243, 0]
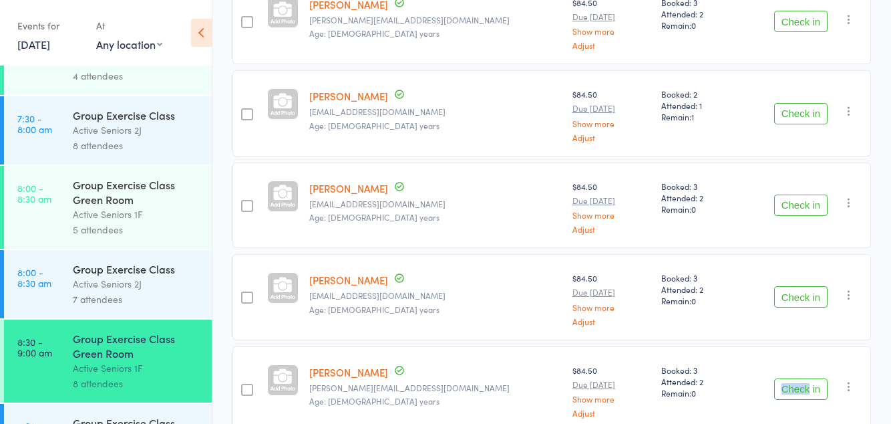
click at [806, 289] on button "Check in" at bounding box center [800, 296] width 53 height 21
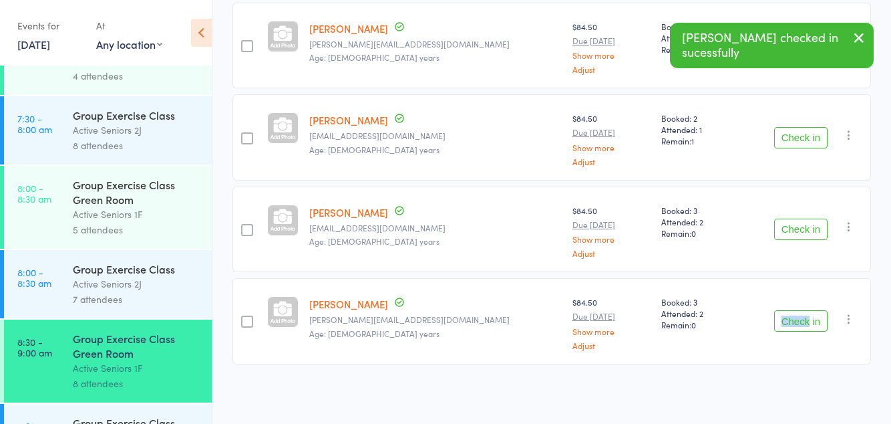
scroll to position [152, 0]
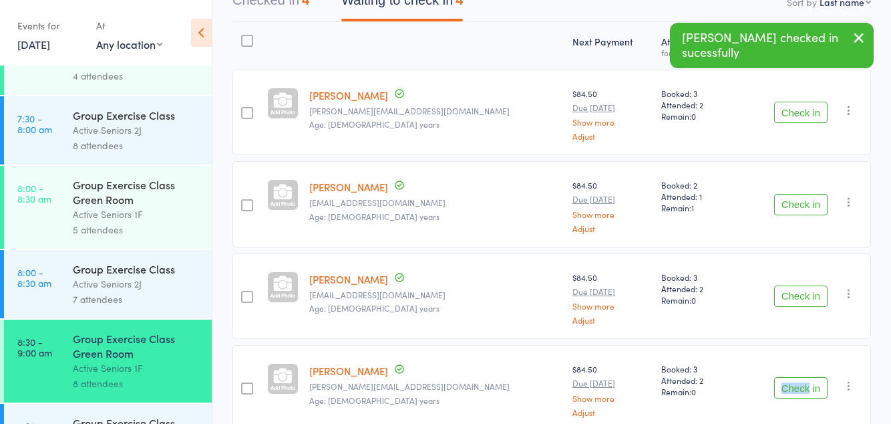
click at [744, 253] on div "Check in Check in Send message Add Note Add Task Add Flag Remove Mark absent" at bounding box center [808, 296] width 128 height 86
click at [787, 383] on button "Check in" at bounding box center [800, 387] width 53 height 21
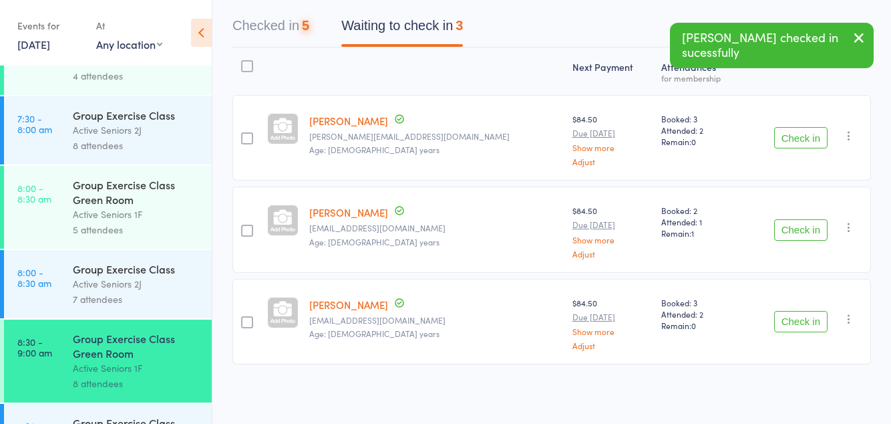
scroll to position [61, 0]
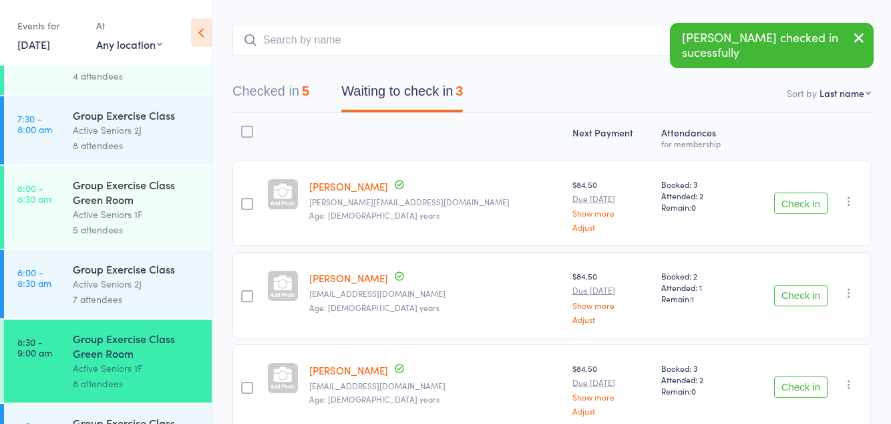
click at [822, 363] on div "Check in Check in Send message Add Note Add Task Add Flag Remove Mark absent" at bounding box center [808, 387] width 128 height 86
click at [804, 290] on button "Check in" at bounding box center [800, 295] width 53 height 21
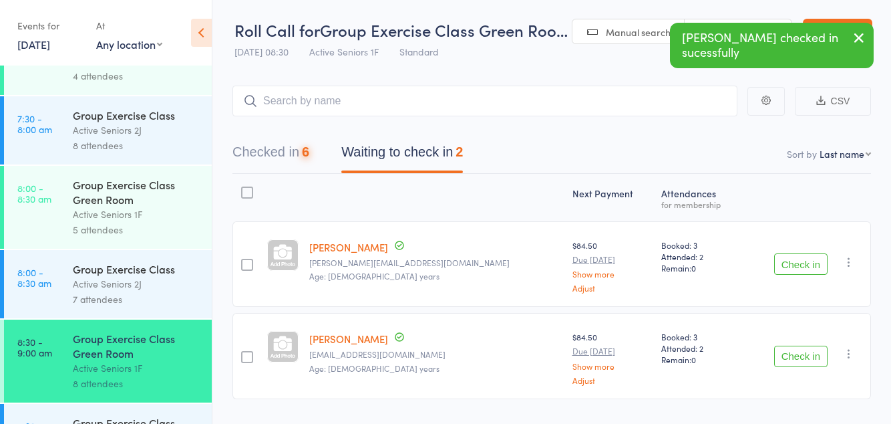
click at [790, 358] on button "Check in" at bounding box center [800, 355] width 53 height 21
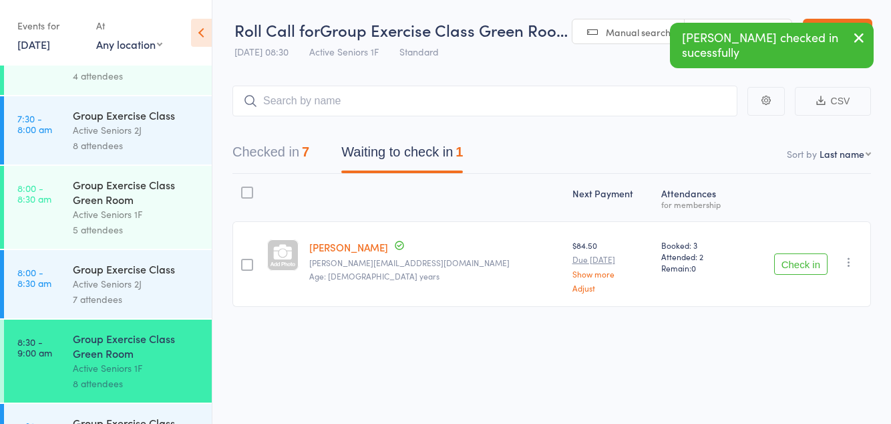
click at [794, 258] on button "Check in" at bounding box center [800, 263] width 53 height 21
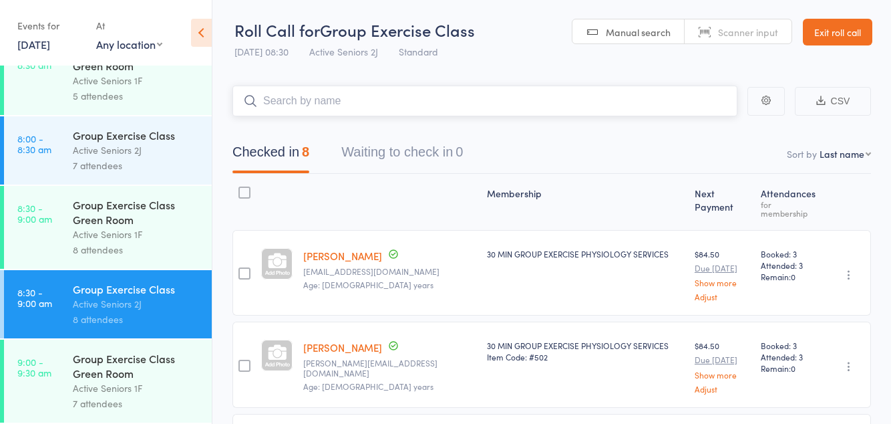
scroll to position [426, 0]
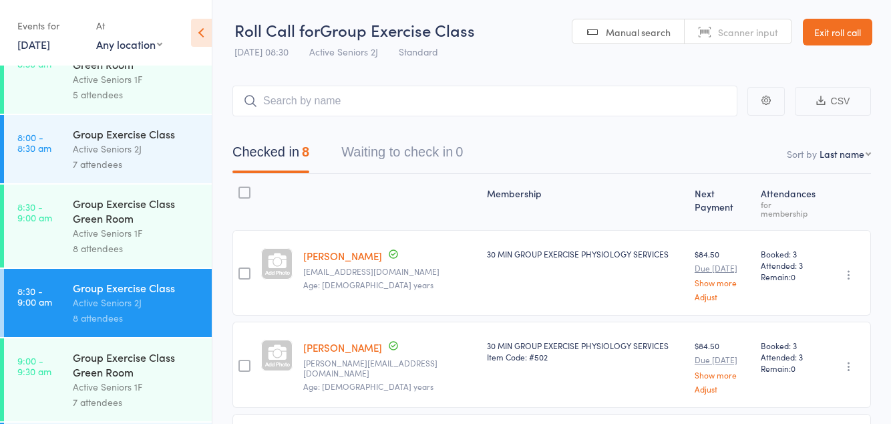
click at [106, 379] on div "Group Exercise Class Green Room" at bounding box center [137, 363] width 128 height 29
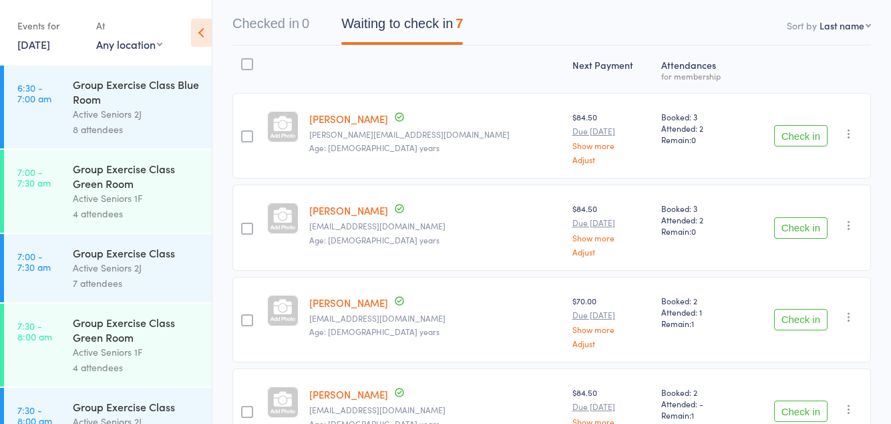
scroll to position [134, 0]
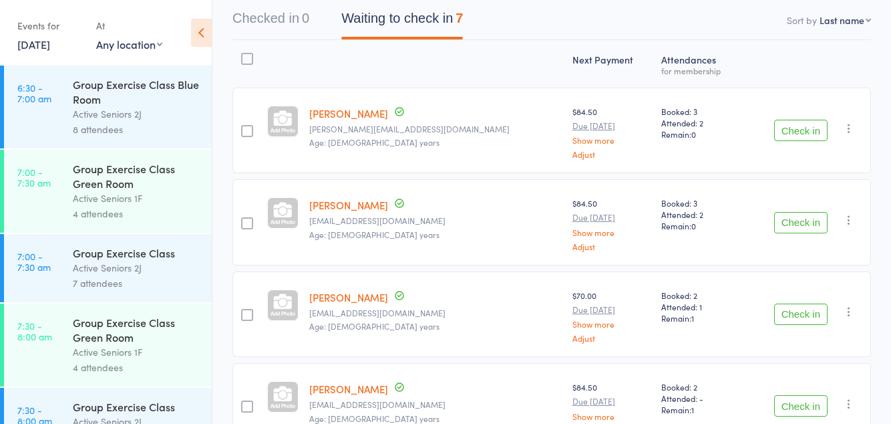
click at [799, 130] on button "Check in" at bounding box center [800, 130] width 53 height 21
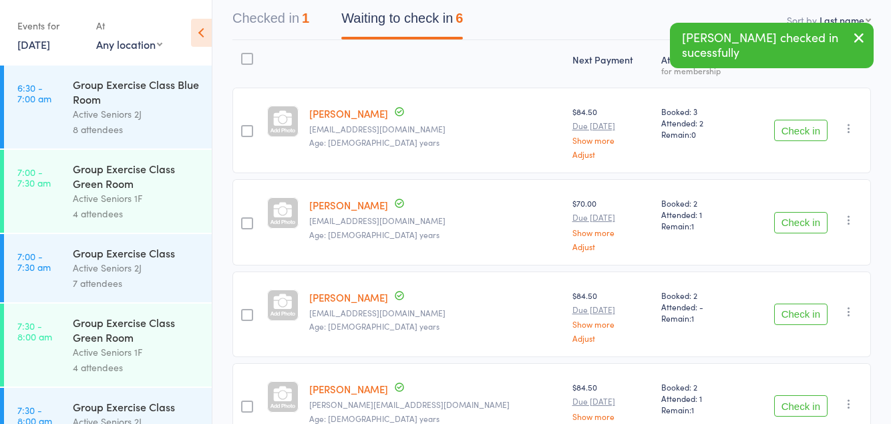
click at [788, 223] on button "Check in" at bounding box center [800, 222] width 53 height 21
click at [806, 130] on button "Check in" at bounding box center [800, 130] width 53 height 21
click at [797, 133] on button "Check in" at bounding box center [800, 130] width 53 height 21
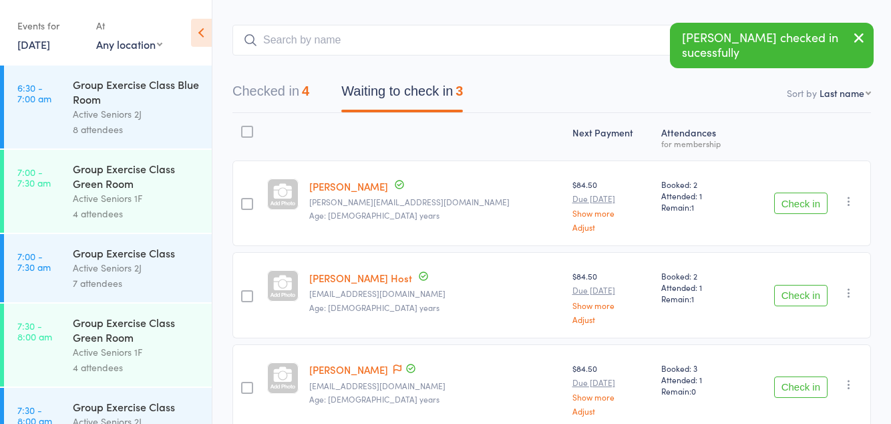
click at [788, 200] on button "Check in" at bounding box center [800, 202] width 53 height 21
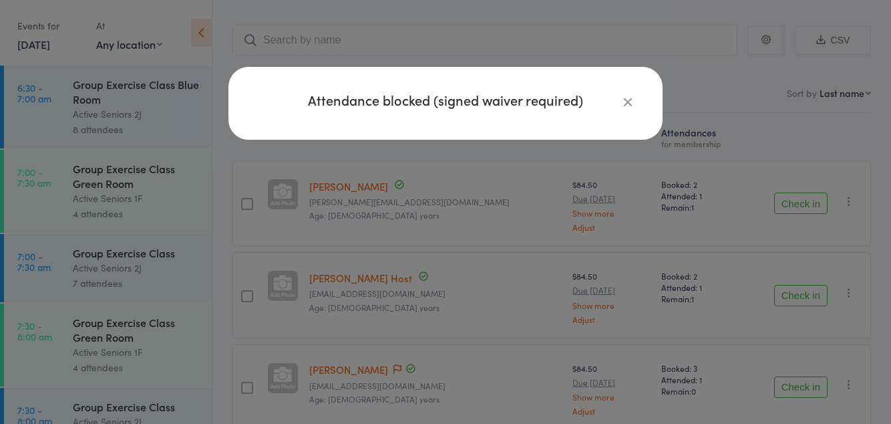
click at [645, 91] on div "Attendance blocked (signed waiver required)" at bounding box center [445, 103] width 434 height 73
click at [623, 102] on icon "button" at bounding box center [628, 101] width 15 height 15
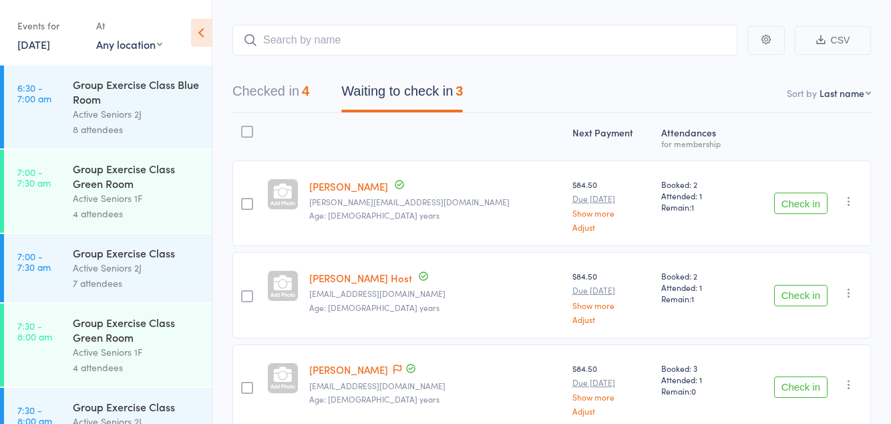
click at [790, 291] on button "Check in" at bounding box center [800, 295] width 53 height 21
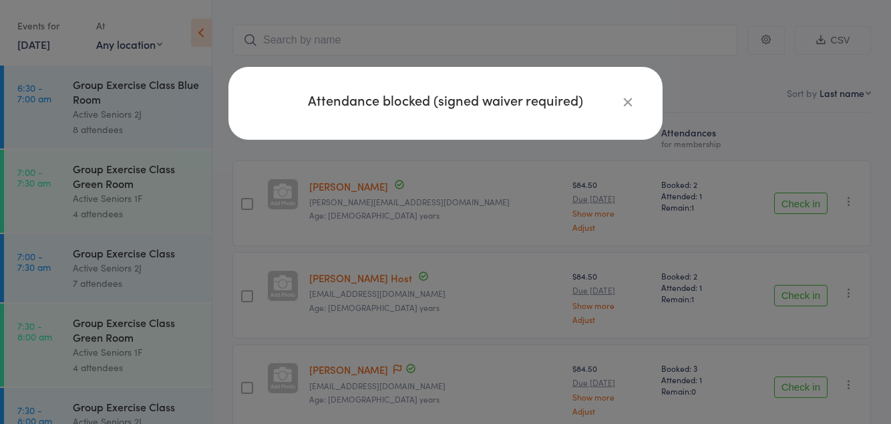
click at [629, 100] on icon "button" at bounding box center [628, 101] width 15 height 15
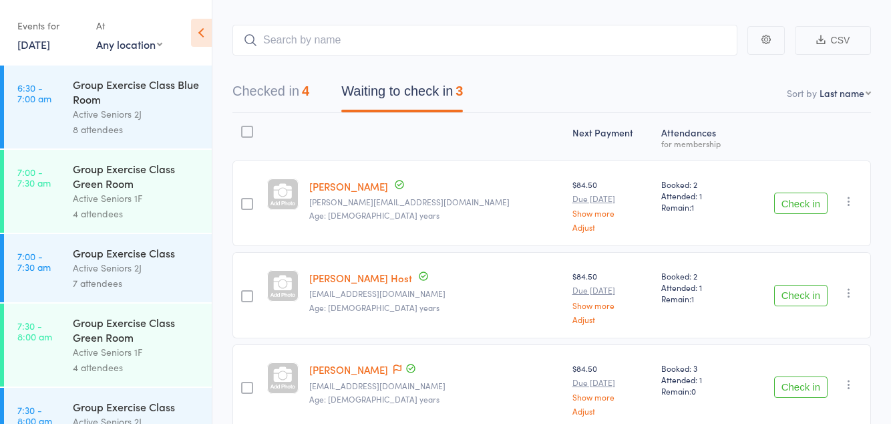
click at [788, 379] on button "Check in" at bounding box center [800, 386] width 53 height 21
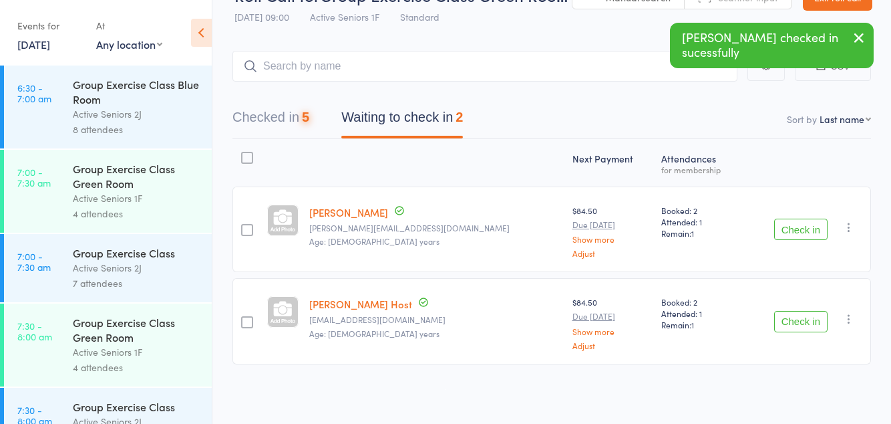
scroll to position [0, 0]
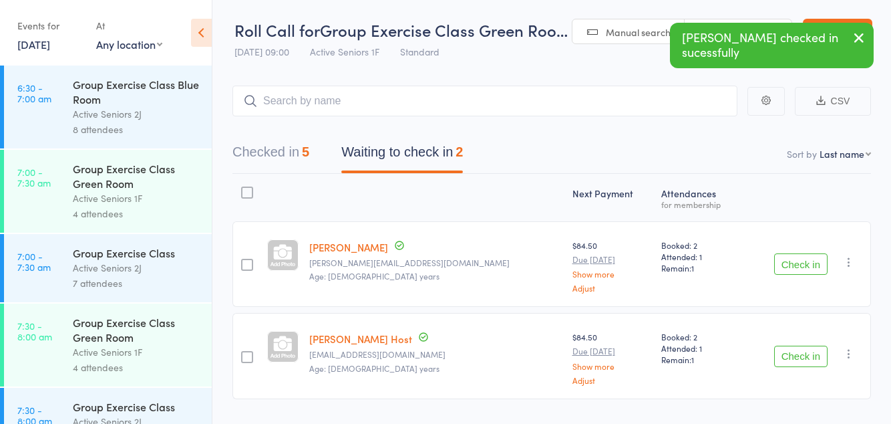
click at [788, 267] on button "Check in" at bounding box center [800, 263] width 53 height 21
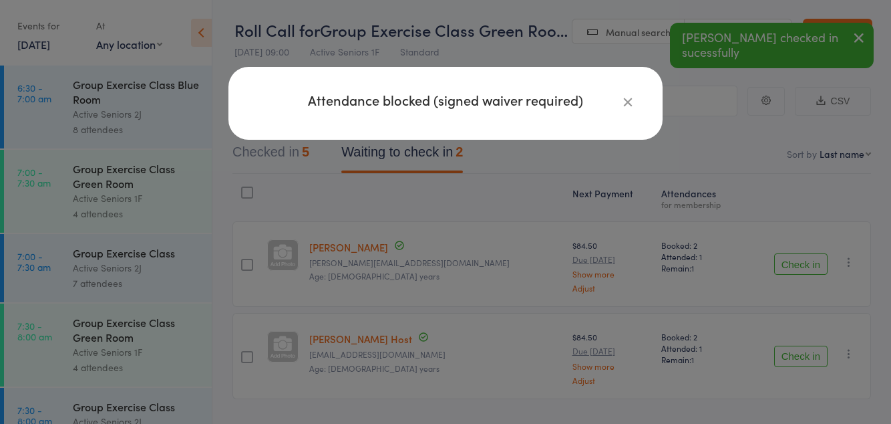
click at [624, 104] on icon "button" at bounding box center [628, 101] width 15 height 15
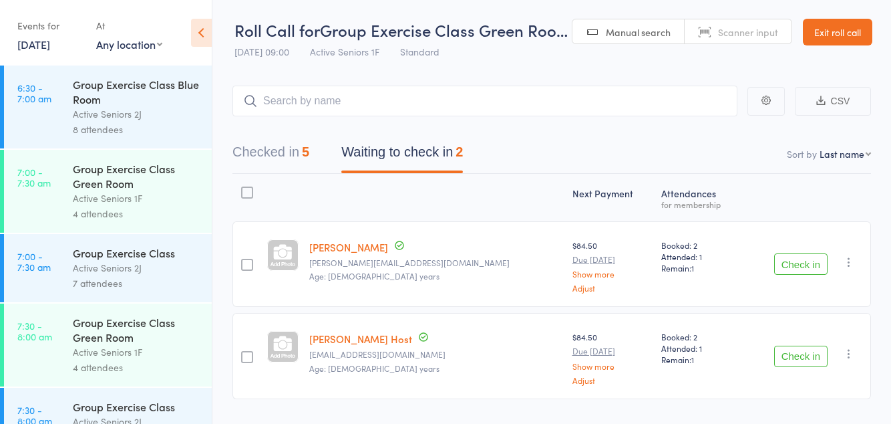
click at [808, 267] on button "Check in" at bounding box center [800, 263] width 53 height 21
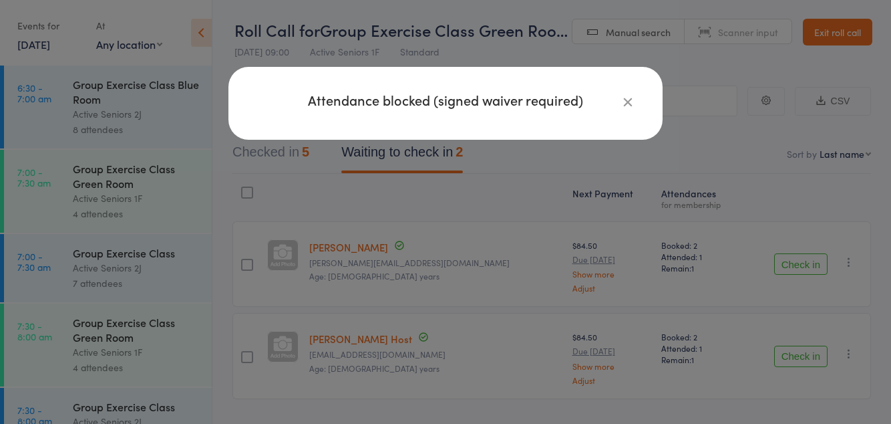
click at [625, 104] on icon "button" at bounding box center [628, 101] width 15 height 15
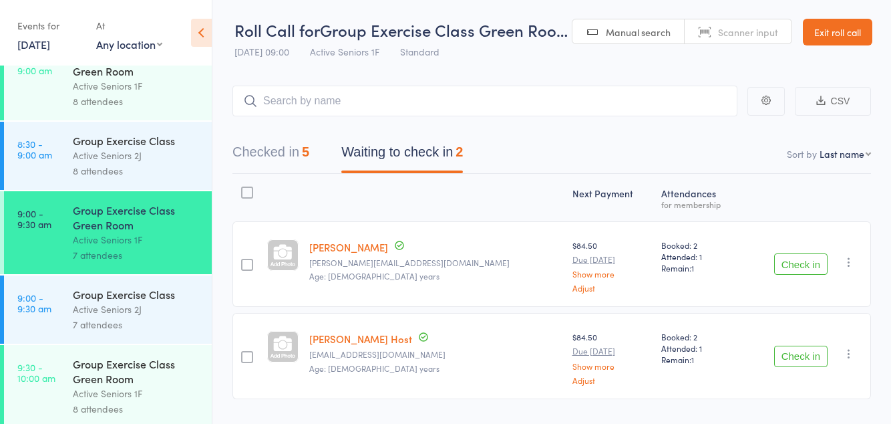
scroll to position [600, 0]
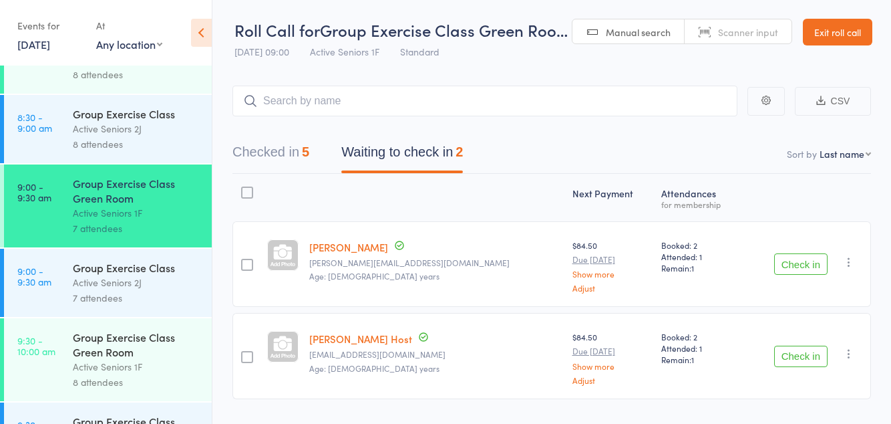
click at [143, 359] on div "Group Exercise Class Green Room" at bounding box center [137, 343] width 128 height 29
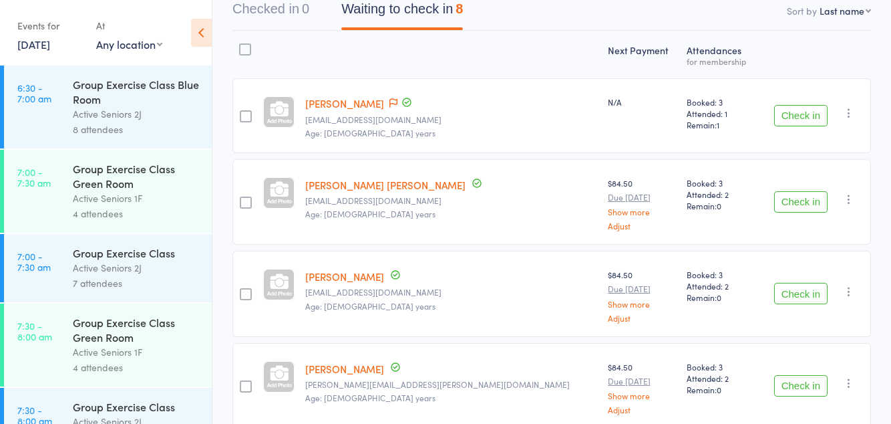
scroll to position [144, 0]
click at [800, 115] on button "Check in" at bounding box center [800, 114] width 53 height 21
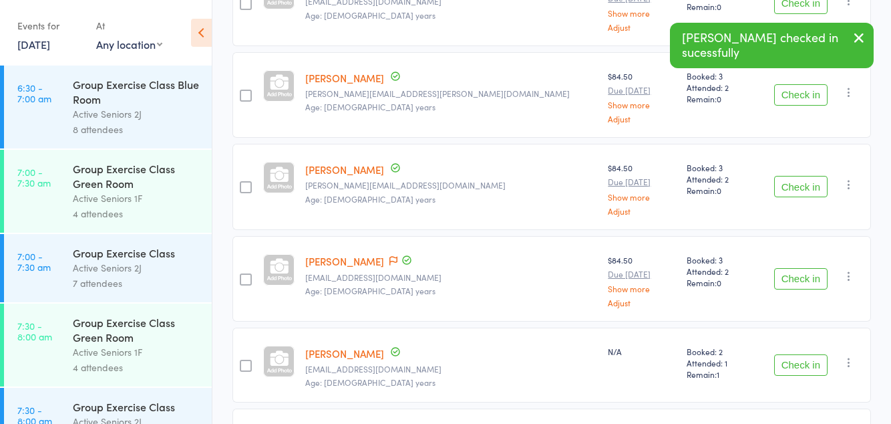
scroll to position [353, 0]
click at [799, 363] on button "Check in" at bounding box center [800, 364] width 53 height 21
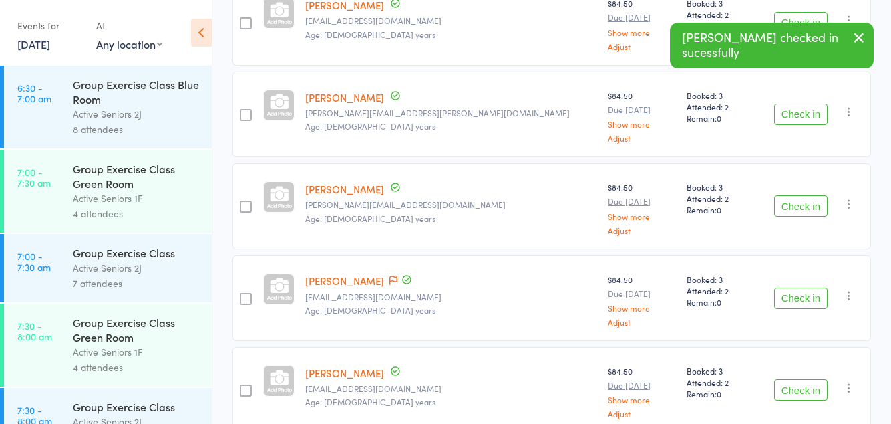
click at [788, 383] on button "Check in" at bounding box center [800, 389] width 53 height 21
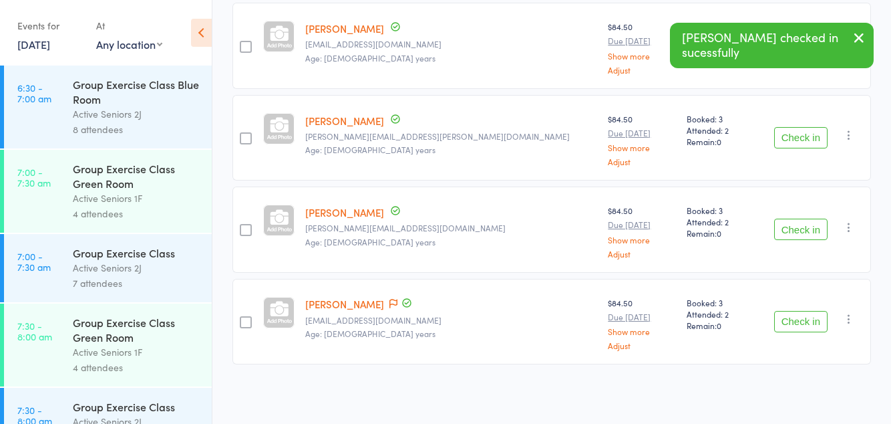
scroll to position [243, 0]
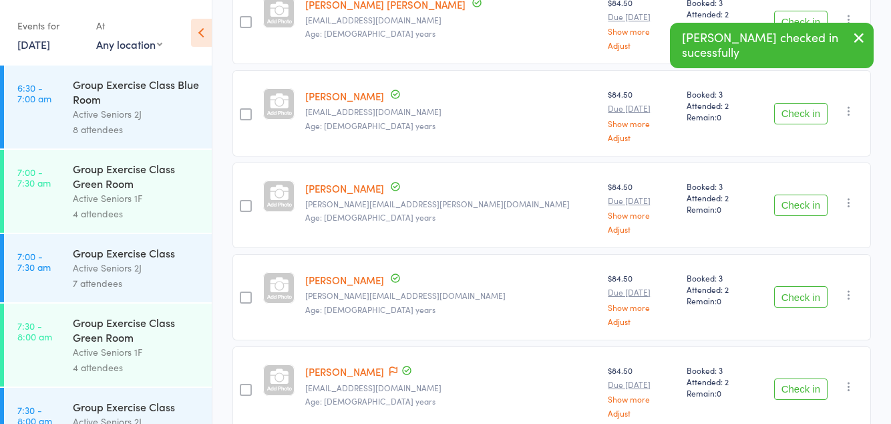
click at [794, 381] on button "Check in" at bounding box center [800, 388] width 53 height 21
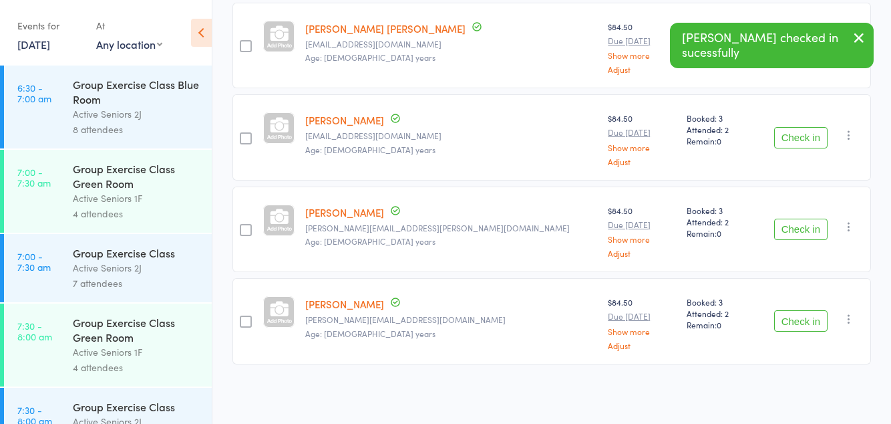
scroll to position [152, 0]
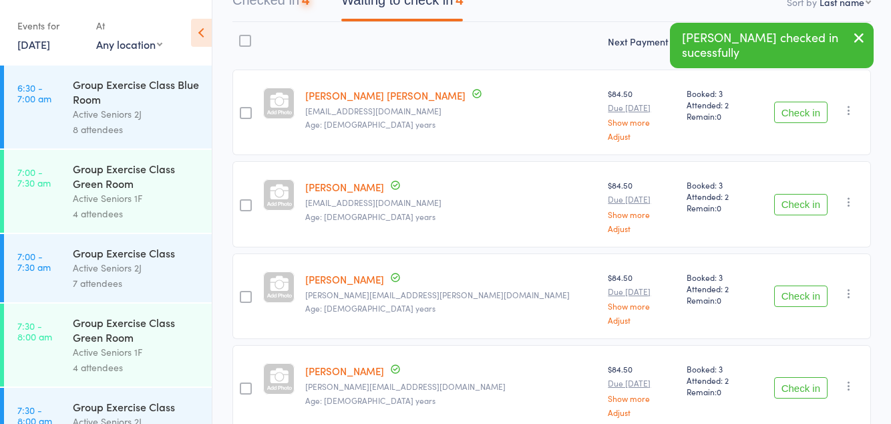
click at [797, 293] on button "Check in" at bounding box center [800, 295] width 53 height 21
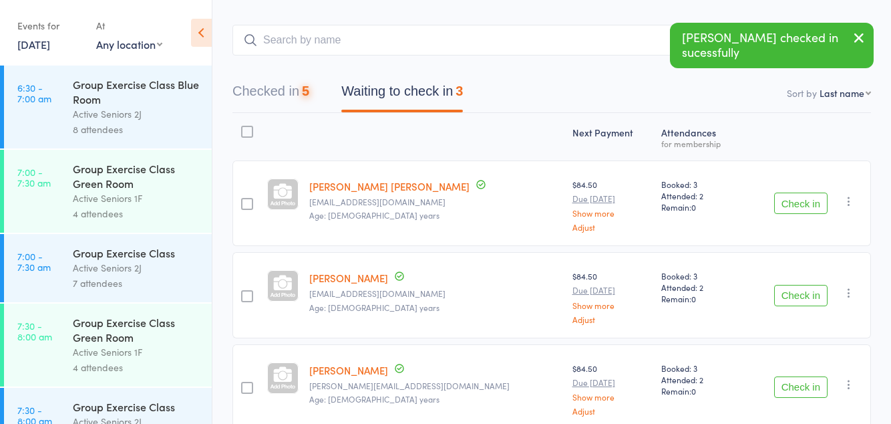
click at [788, 381] on button "Check in" at bounding box center [800, 386] width 53 height 21
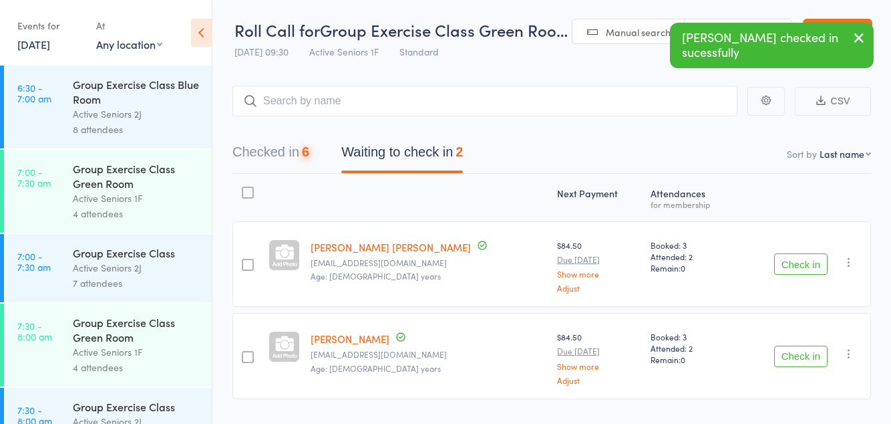
click at [795, 290] on div "Check in Check in Send message Add Note Add Task Add Flag Remove Mark absent" at bounding box center [804, 264] width 134 height 86
click at [796, 260] on button "Check in" at bounding box center [800, 263] width 53 height 21
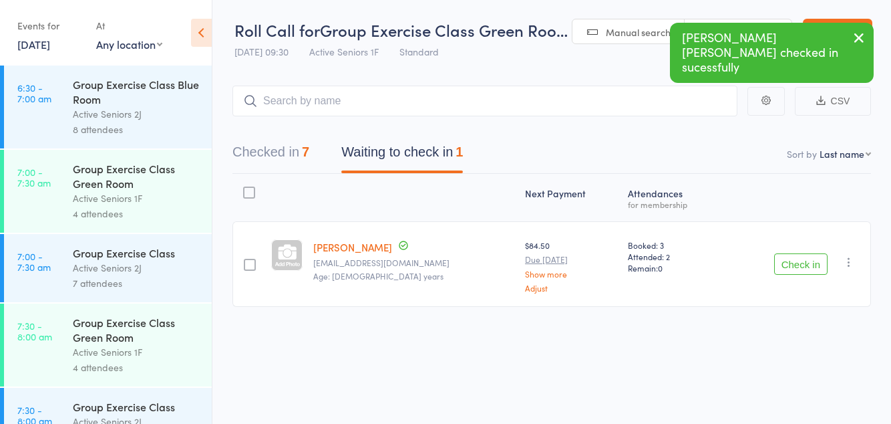
click at [792, 269] on button "Check in" at bounding box center [800, 263] width 53 height 21
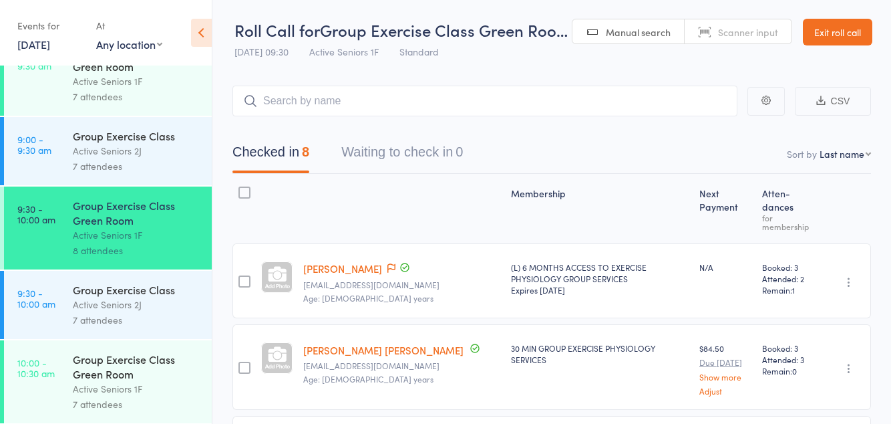
scroll to position [764, 0]
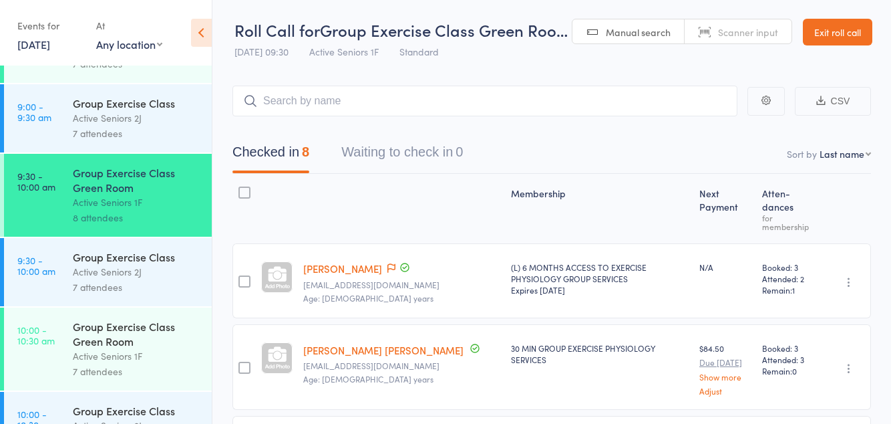
click at [135, 363] on div "Active Seniors 1F" at bounding box center [137, 355] width 128 height 15
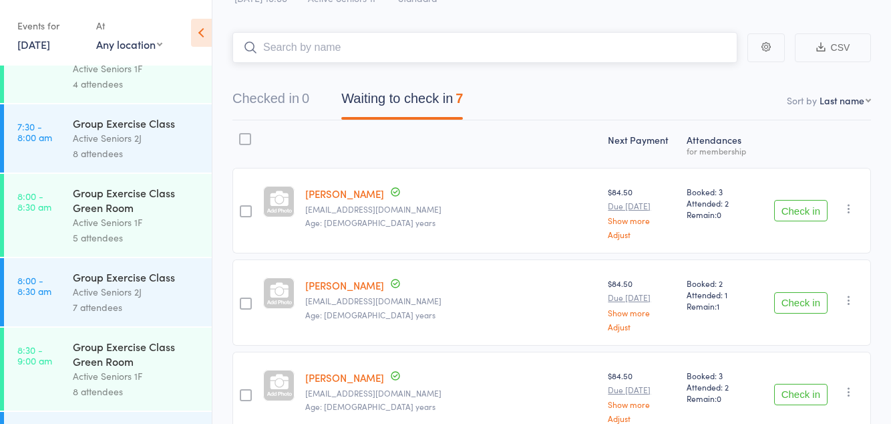
scroll to position [59, 0]
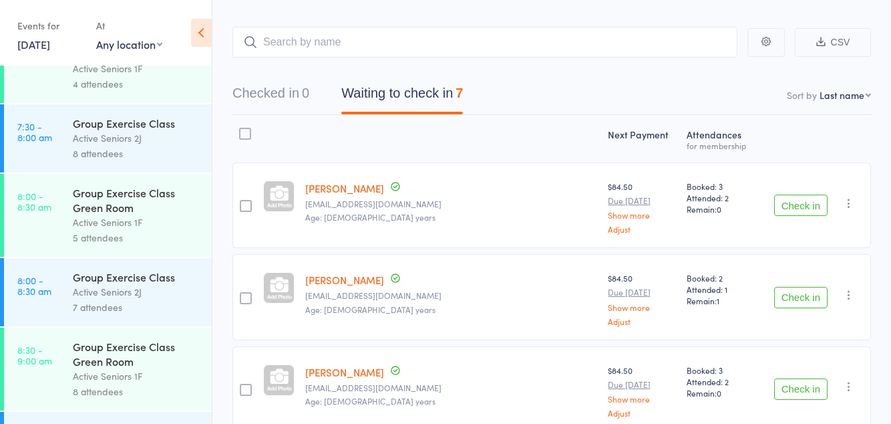
click at [805, 300] on button "Check in" at bounding box center [800, 297] width 53 height 21
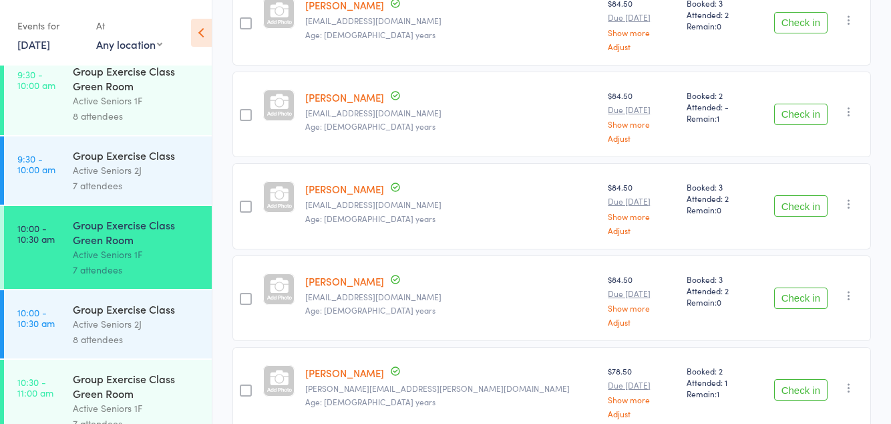
scroll to position [859, 0]
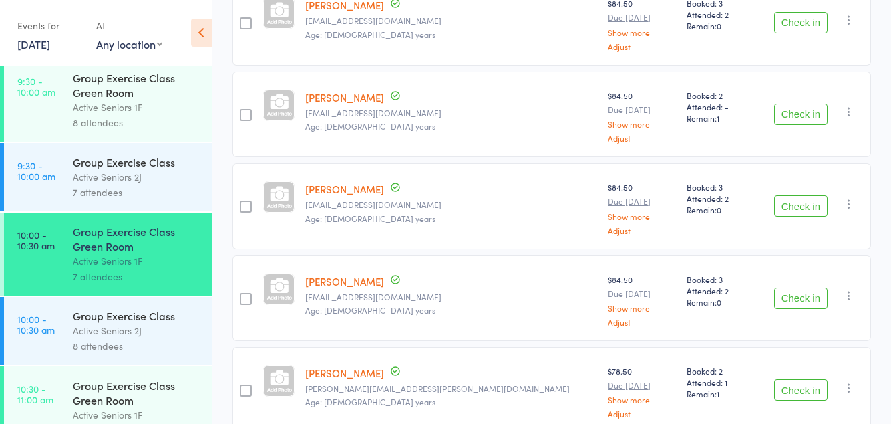
click at [158, 338] on div "Active Seniors 2J" at bounding box center [137, 330] width 128 height 15
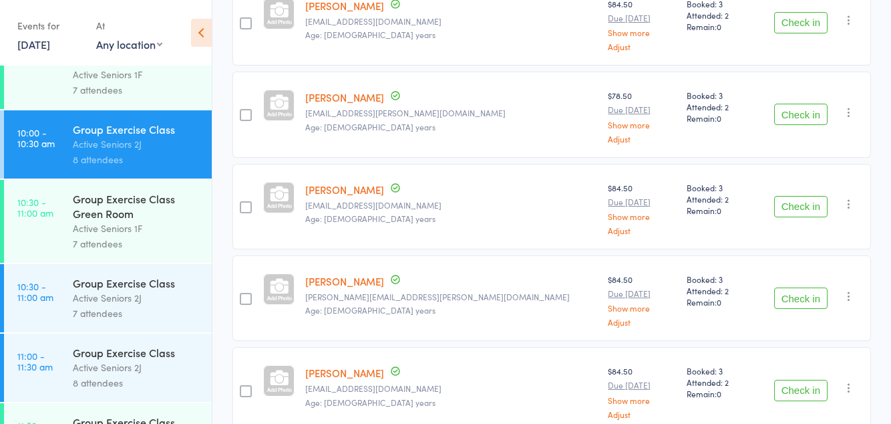
scroll to position [1046, 0]
click at [130, 66] on div "Group Exercise Class Green Room" at bounding box center [137, 51] width 128 height 29
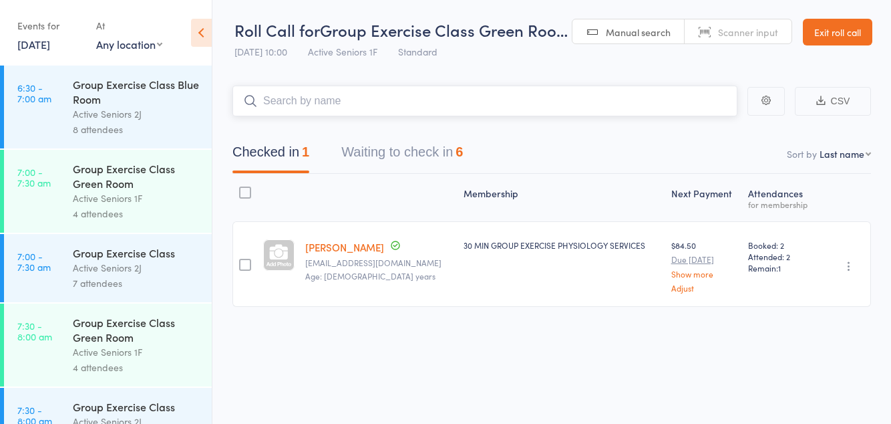
click at [429, 152] on button "Waiting to check in 6" at bounding box center [402, 155] width 122 height 35
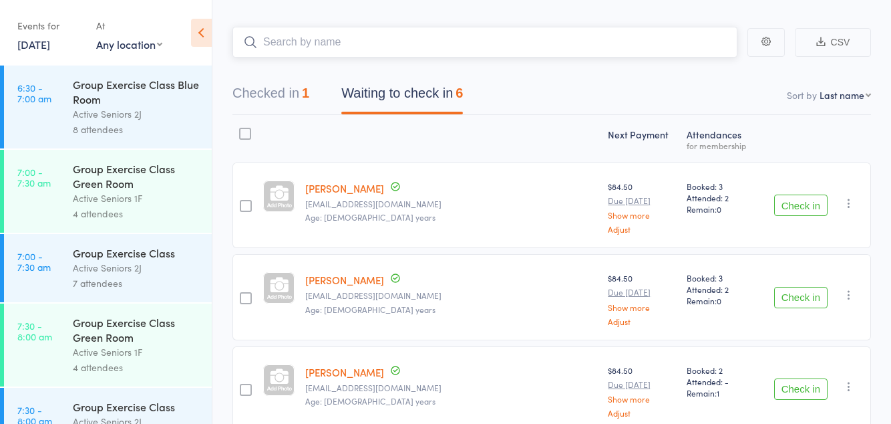
scroll to position [60, 0]
click at [806, 295] on button "Check in" at bounding box center [800, 295] width 53 height 21
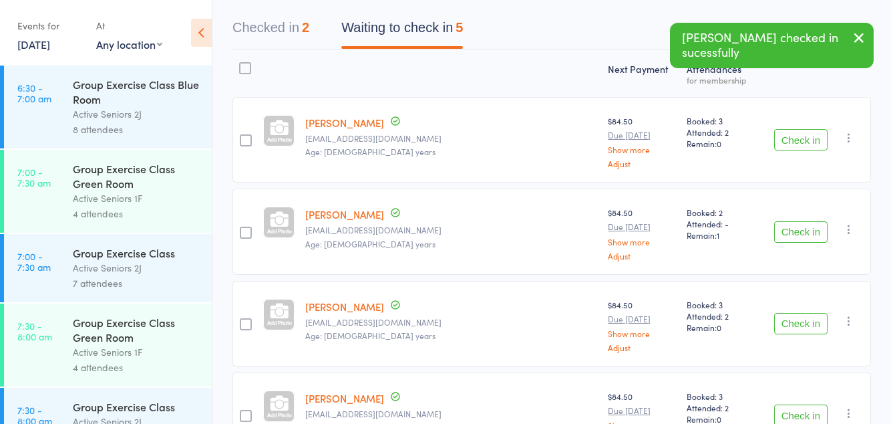
scroll to position [124, 0]
click at [804, 321] on button "Check in" at bounding box center [800, 323] width 53 height 21
click at [801, 313] on button "Check in" at bounding box center [800, 323] width 53 height 21
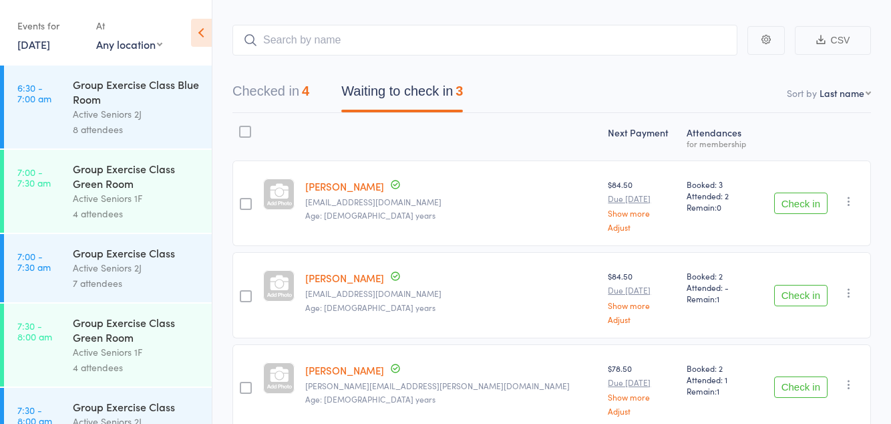
click at [808, 290] on button "Check in" at bounding box center [800, 295] width 53 height 21
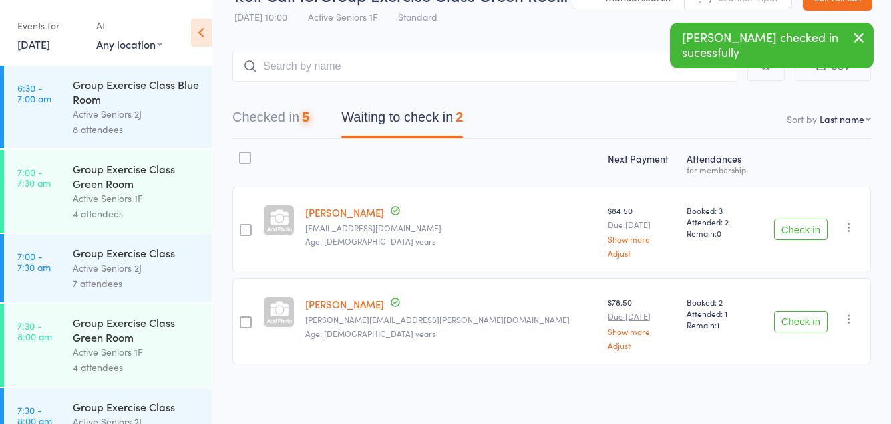
scroll to position [0, 0]
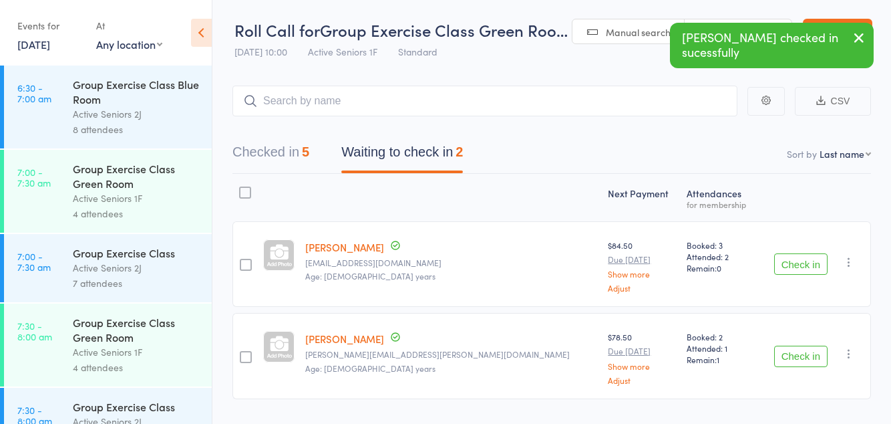
click at [856, 261] on button "button" at bounding box center [849, 262] width 16 height 16
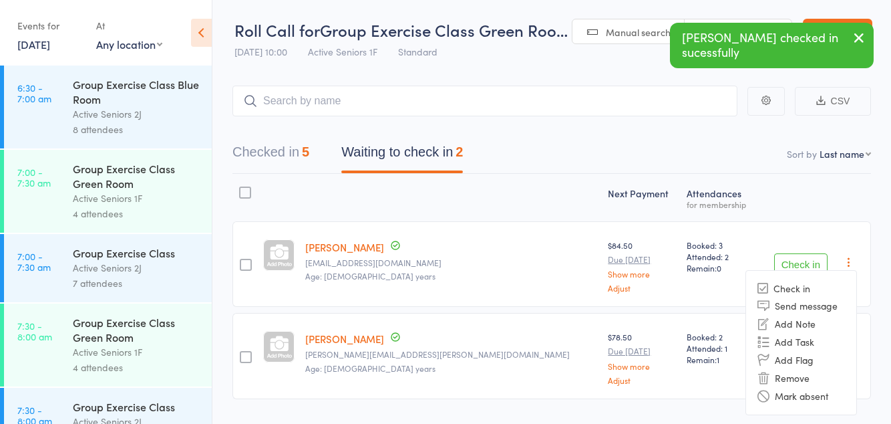
click at [814, 396] on li "Mark absent" at bounding box center [801, 396] width 110 height 18
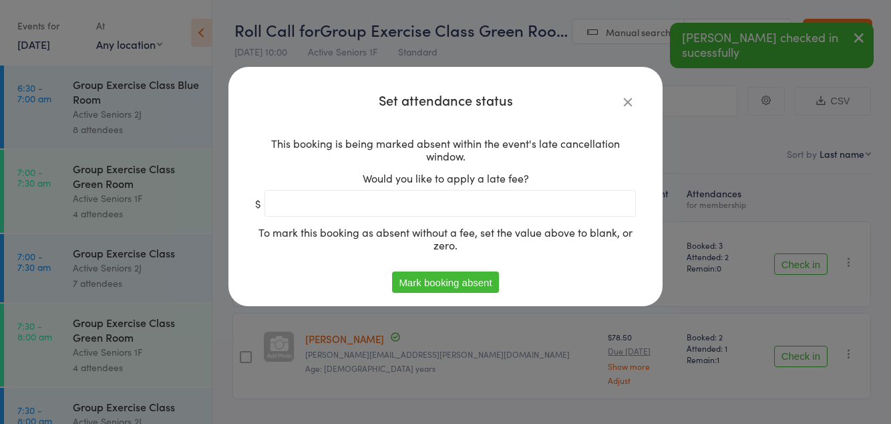
click at [486, 271] on div "This booking is being marked absent within the event's late cancellation window…" at bounding box center [445, 198] width 381 height 145
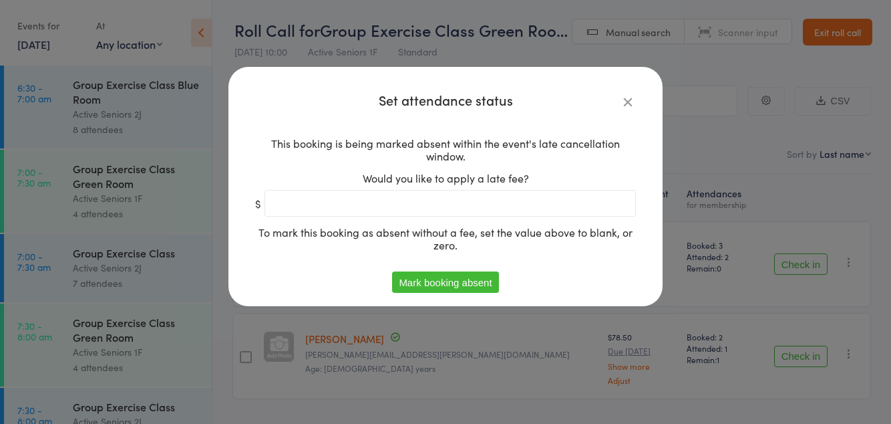
click at [449, 293] on button "Mark booking absent" at bounding box center [445, 281] width 106 height 21
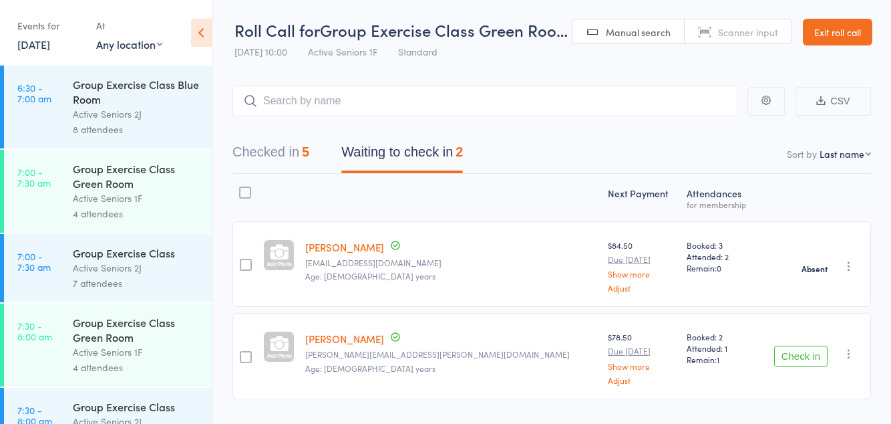
click at [853, 349] on icon "button" at bounding box center [848, 353] width 13 height 13
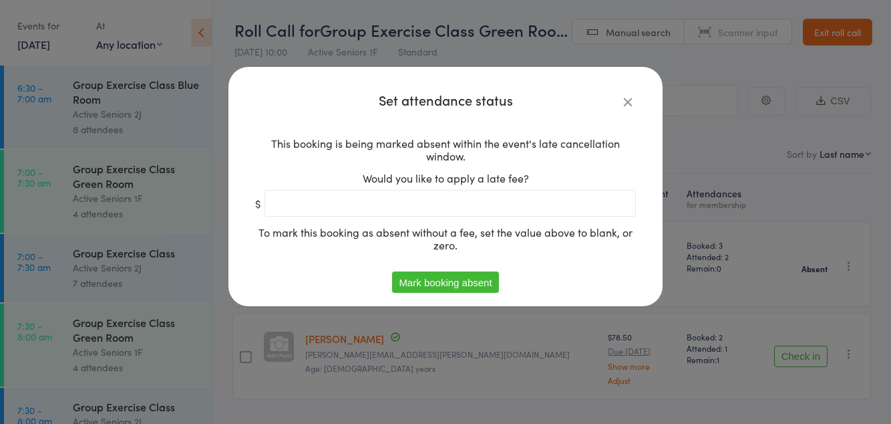
click at [475, 287] on button "Mark booking absent" at bounding box center [445, 281] width 106 height 21
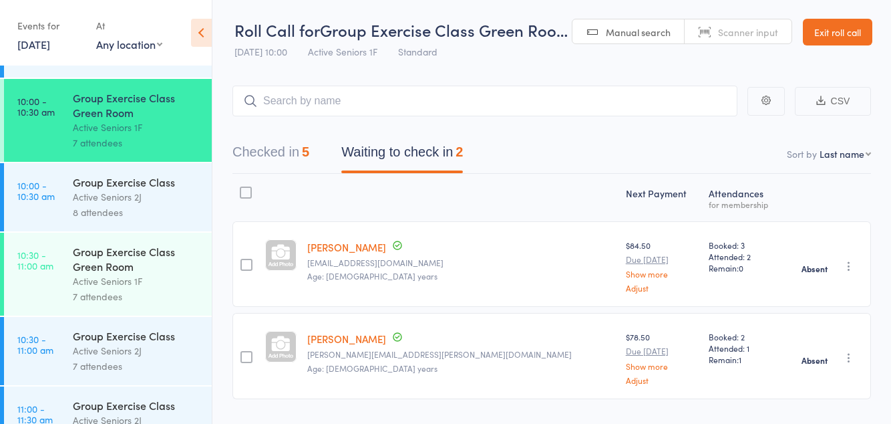
scroll to position [985, 0]
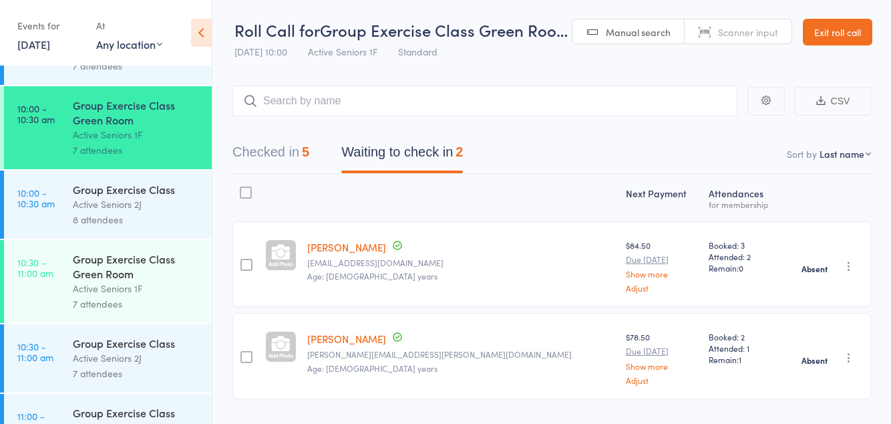
click at [150, 296] on div "Active Seniors 1F" at bounding box center [137, 288] width 128 height 15
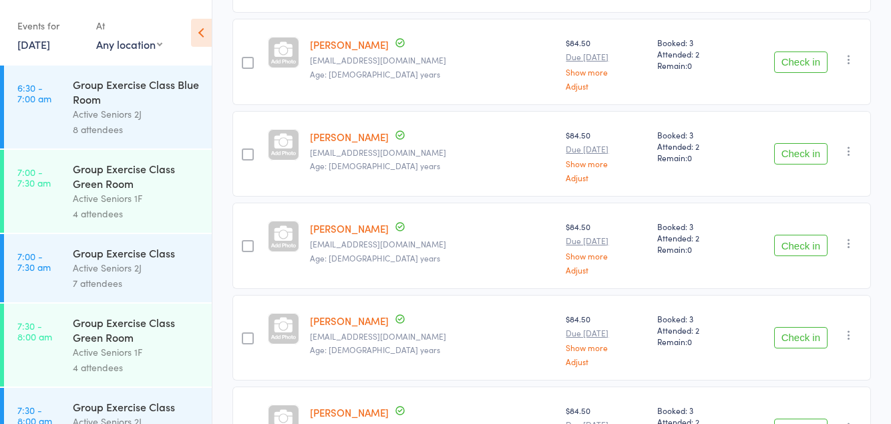
scroll to position [327, 0]
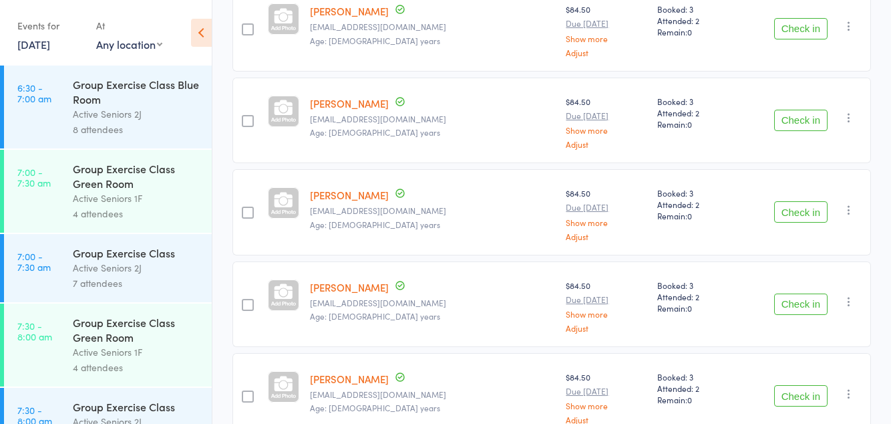
click at [796, 393] on button "Check in" at bounding box center [800, 395] width 53 height 21
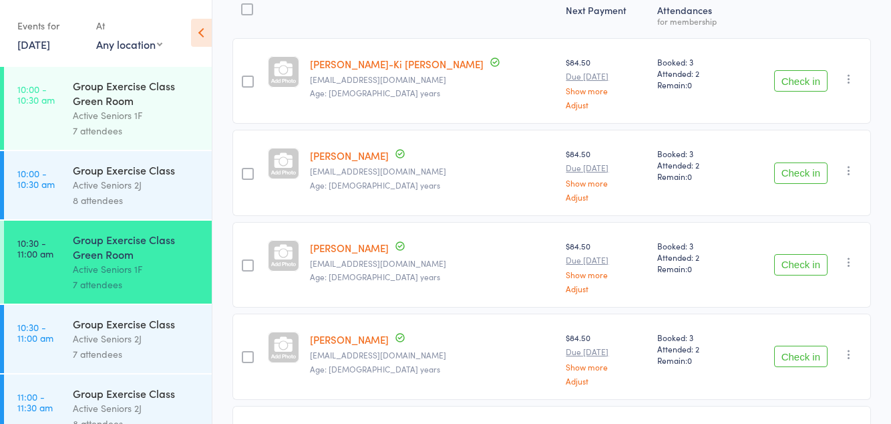
scroll to position [206, 0]
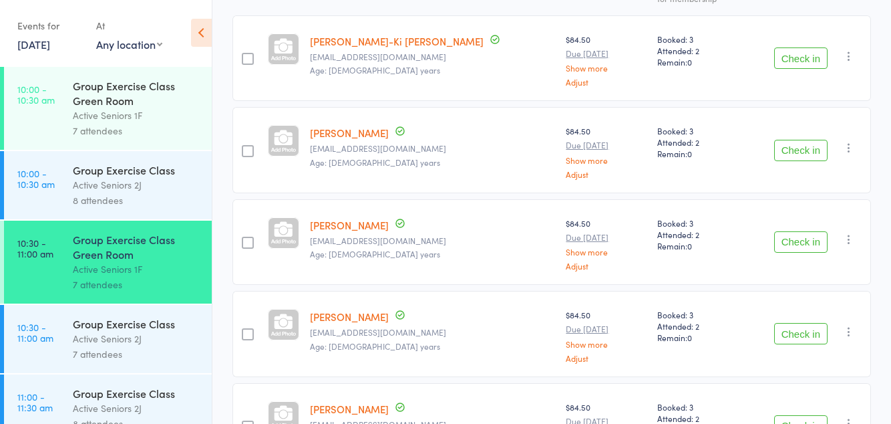
click at [802, 327] on button "Check in" at bounding box center [800, 333] width 53 height 21
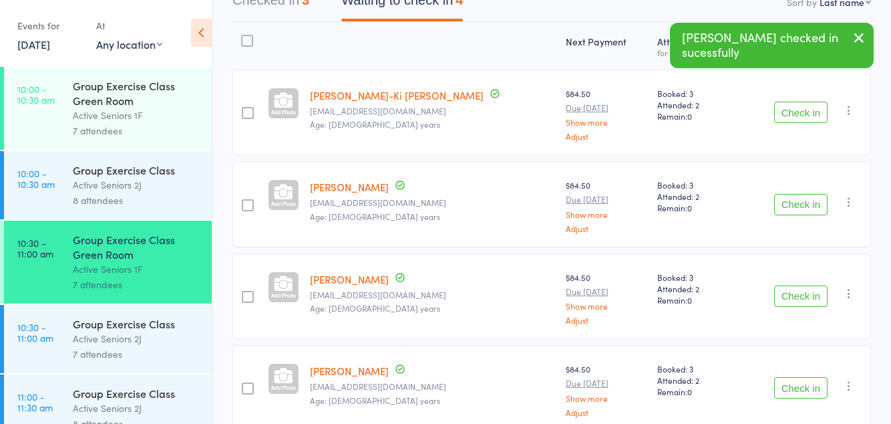
click at [802, 379] on button "Check in" at bounding box center [800, 387] width 53 height 21
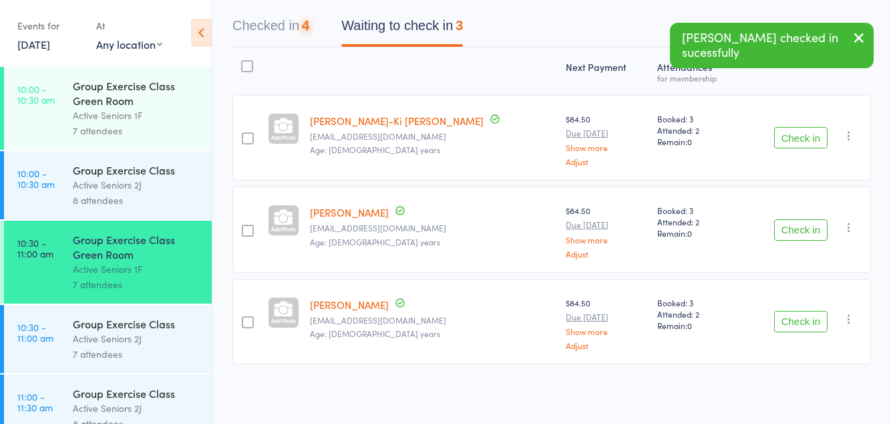
scroll to position [61, 0]
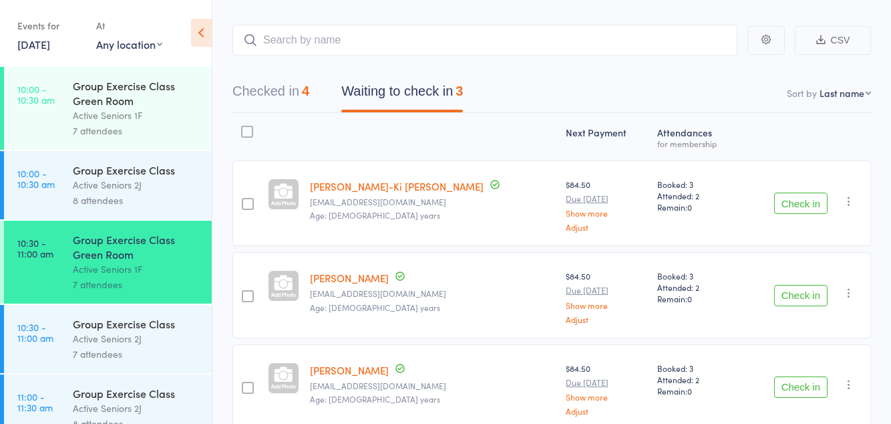
click at [808, 289] on button "Check in" at bounding box center [800, 295] width 53 height 21
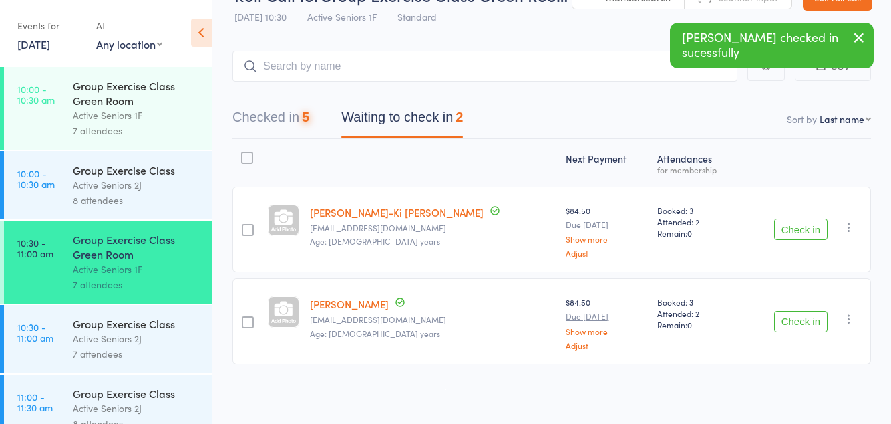
scroll to position [0, 0]
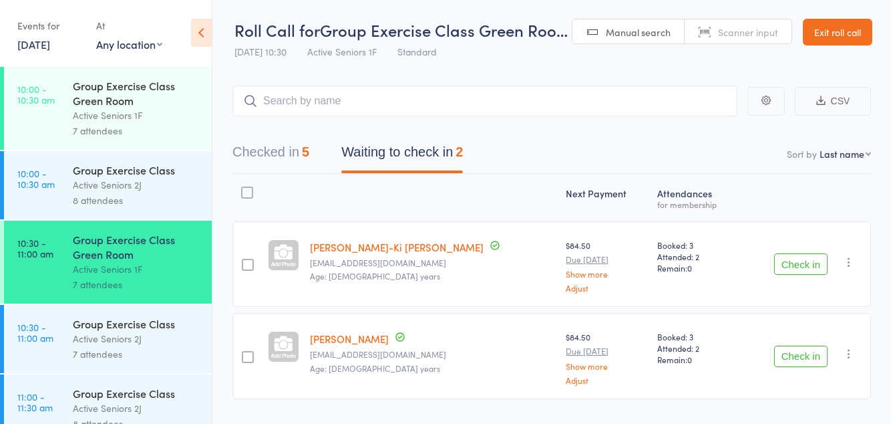
click at [798, 261] on button "Check in" at bounding box center [800, 263] width 53 height 21
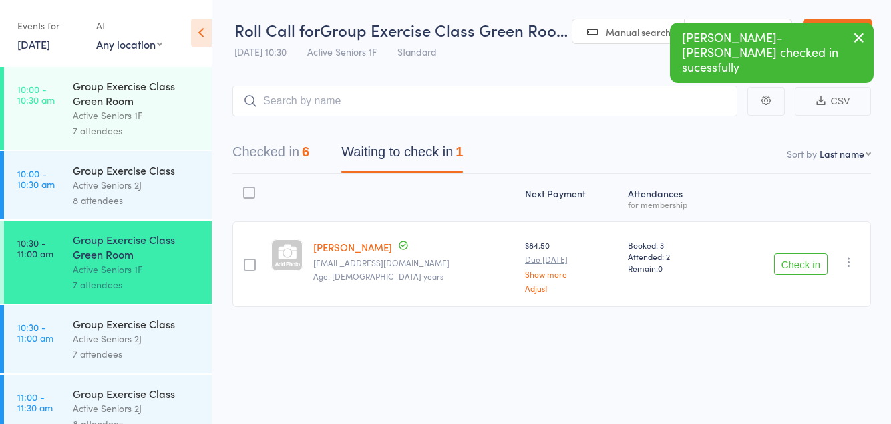
click at [140, 346] on div "Active Seniors 2J" at bounding box center [137, 338] width 128 height 15
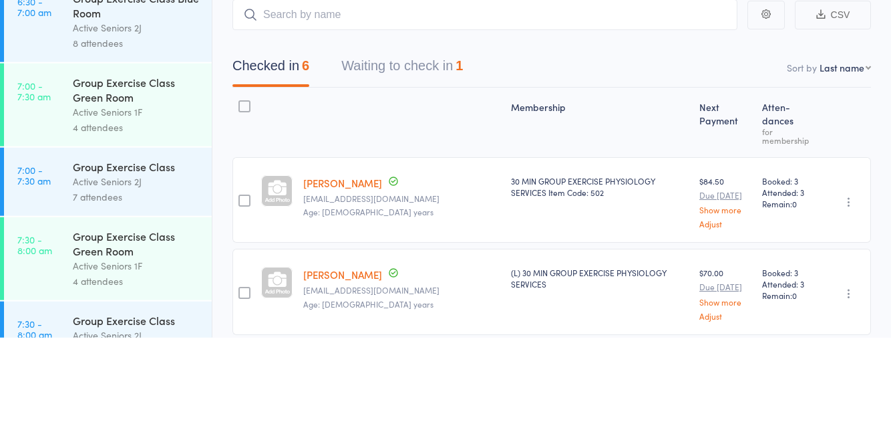
click at [430, 160] on button "Waiting to check in 1" at bounding box center [402, 155] width 122 height 35
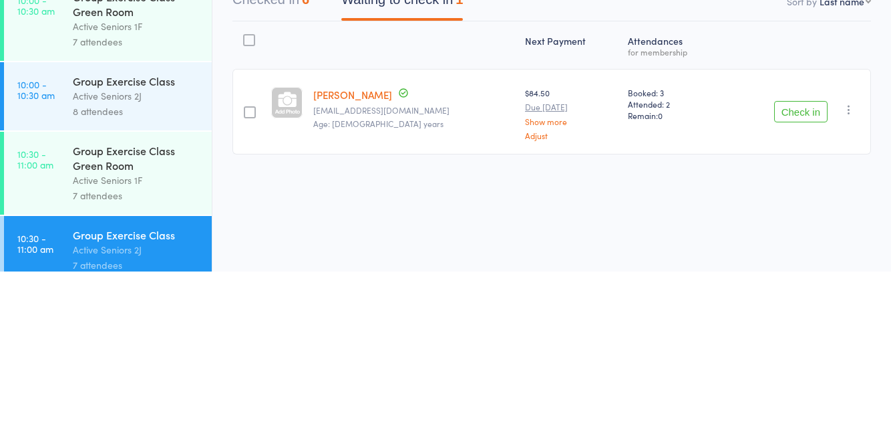
scroll to position [942, 0]
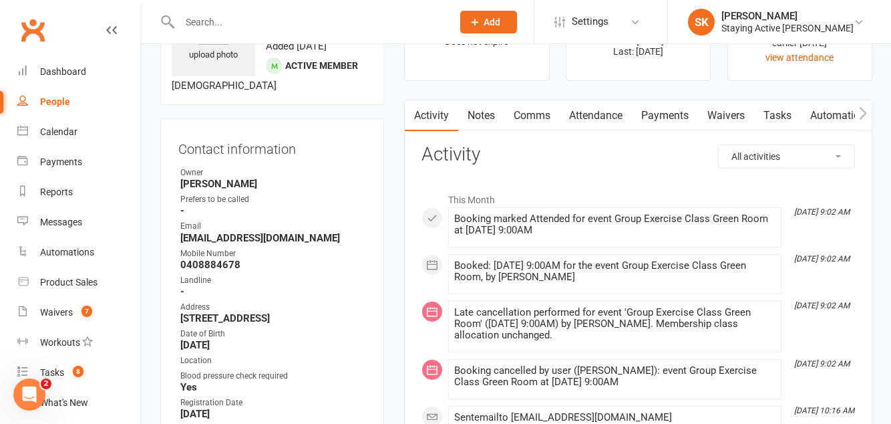
scroll to position [83, 0]
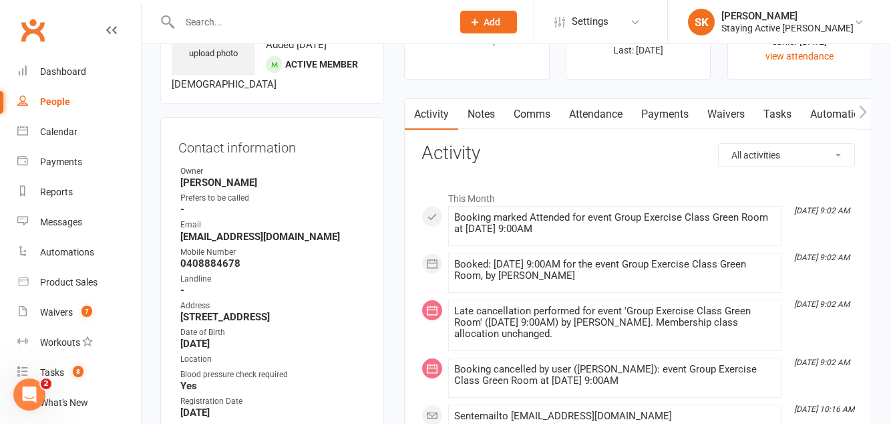
click at [609, 116] on link "Attendance" at bounding box center [596, 114] width 72 height 31
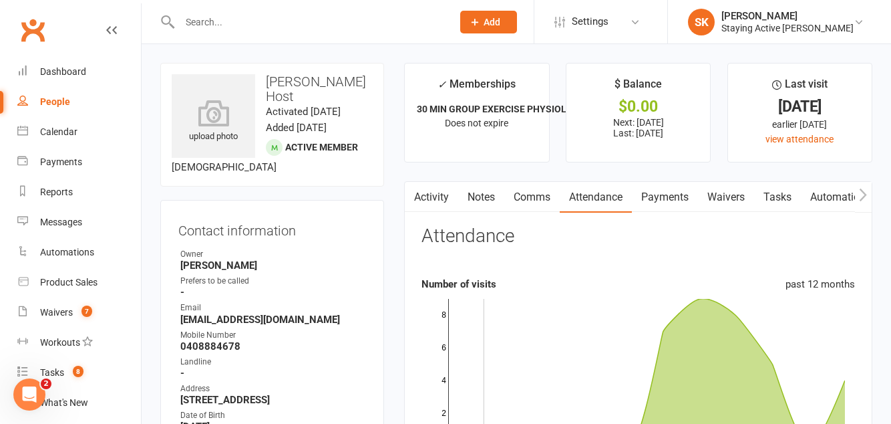
click at [438, 196] on link "Activity" at bounding box center [431, 197] width 53 height 31
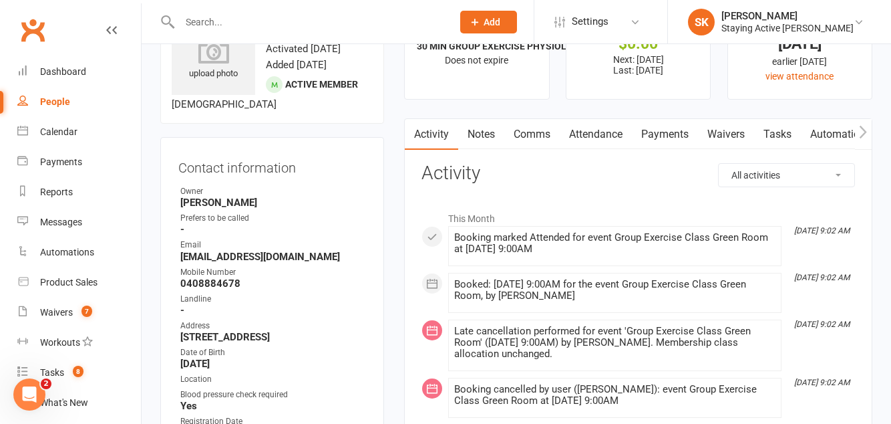
scroll to position [65, 0]
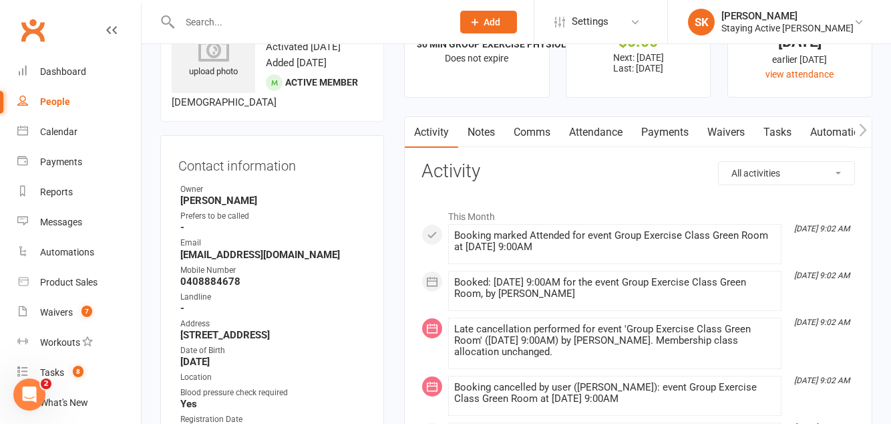
click at [581, 132] on link "Attendance" at bounding box center [596, 132] width 72 height 31
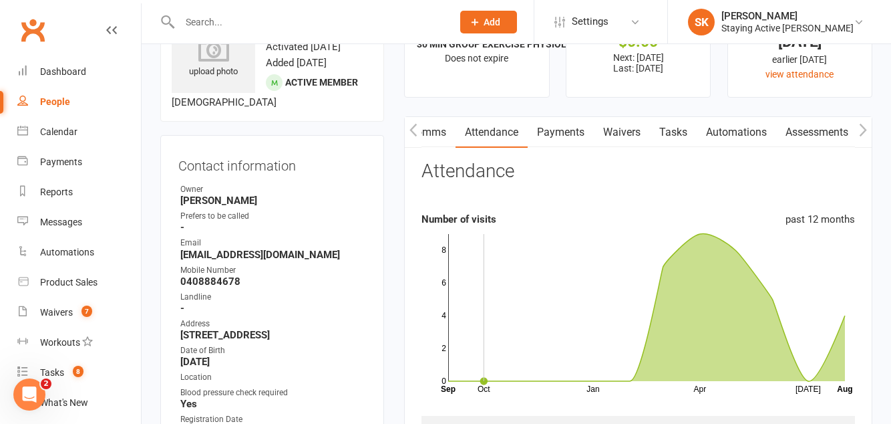
scroll to position [0, 106]
click at [801, 131] on link "Assessments" at bounding box center [816, 132] width 82 height 31
